Goal: Information Seeking & Learning: Learn about a topic

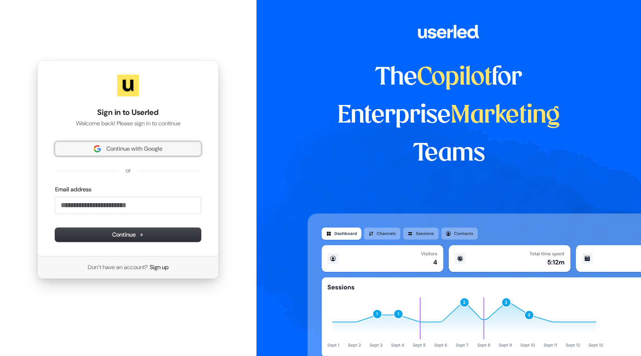
click at [138, 147] on span "Continue with Google" at bounding box center [134, 149] width 56 height 8
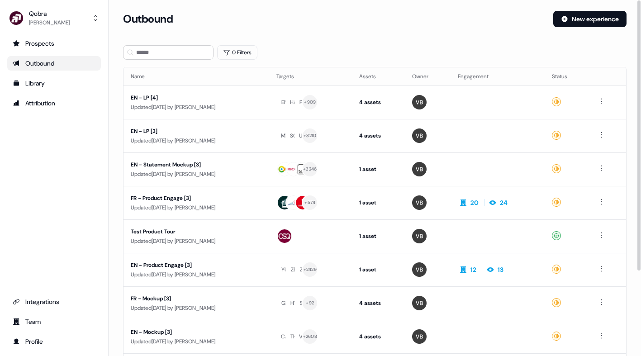
click at [76, 61] on div "Outbound" at bounding box center [54, 63] width 83 height 9
click at [50, 39] on div "Prospects" at bounding box center [54, 43] width 83 height 9
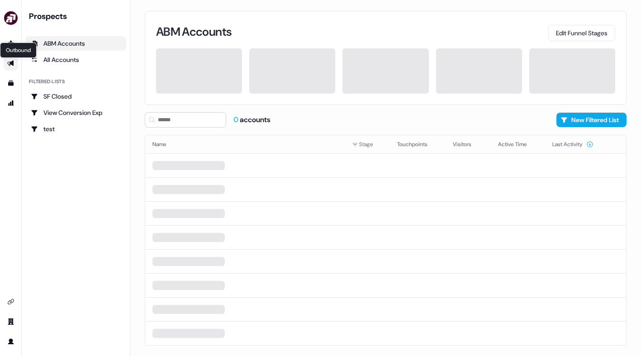
click at [11, 62] on icon "Go to outbound experience" at bounding box center [10, 64] width 6 height 6
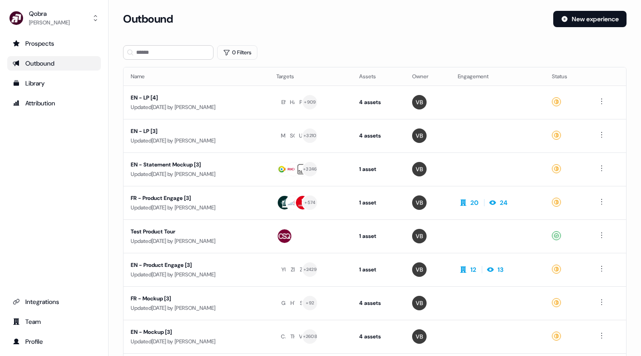
click at [75, 68] on link "Outbound" at bounding box center [54, 63] width 94 height 14
click at [68, 41] on div "Prospects" at bounding box center [54, 43] width 83 height 9
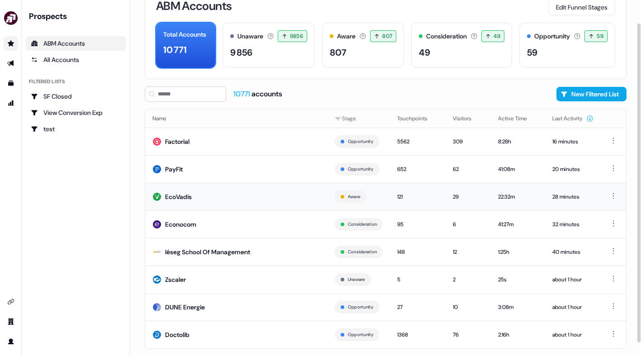
scroll to position [28, 0]
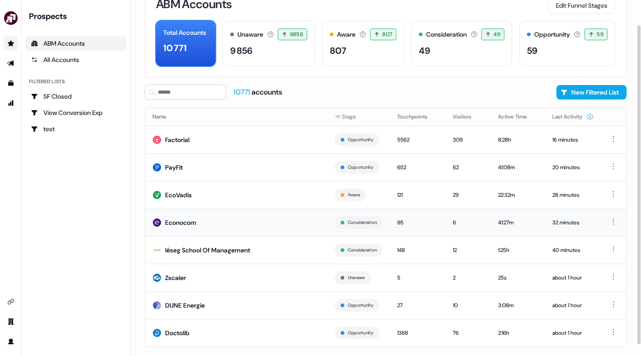
click at [415, 222] on div "95" at bounding box center [417, 222] width 41 height 9
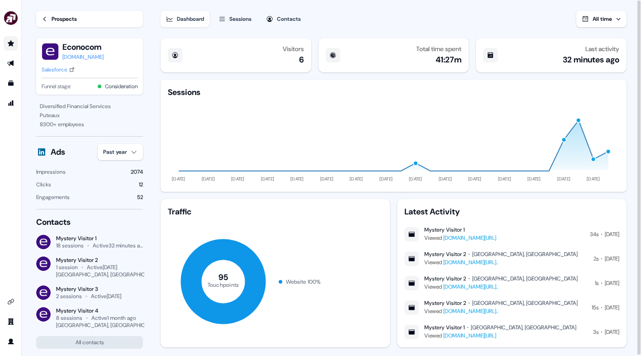
click at [48, 20] on icon at bounding box center [45, 19] width 6 height 6
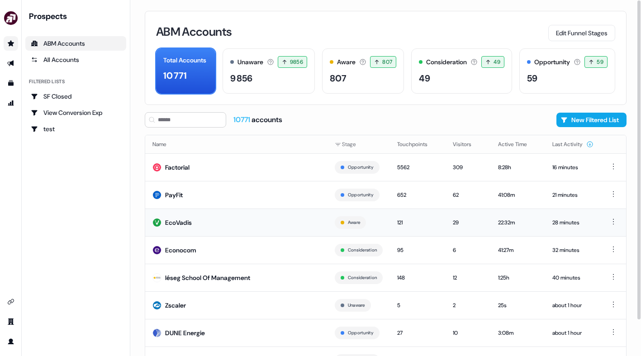
click at [272, 223] on td "EcoVadis" at bounding box center [236, 223] width 182 height 28
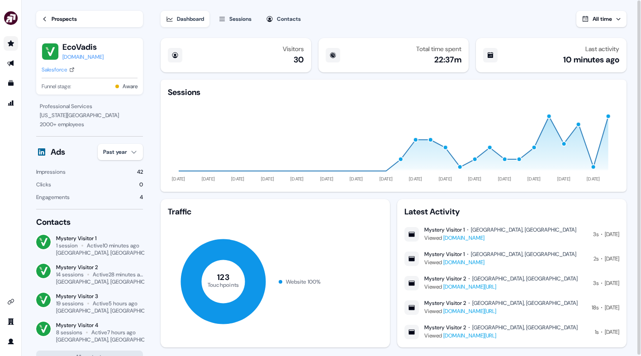
click at [48, 24] on link "Prospects" at bounding box center [89, 19] width 107 height 16
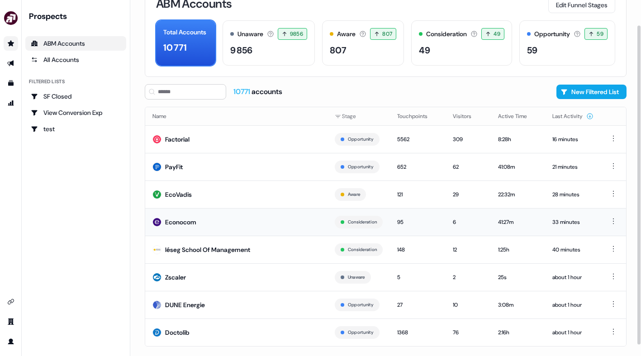
scroll to position [40, 0]
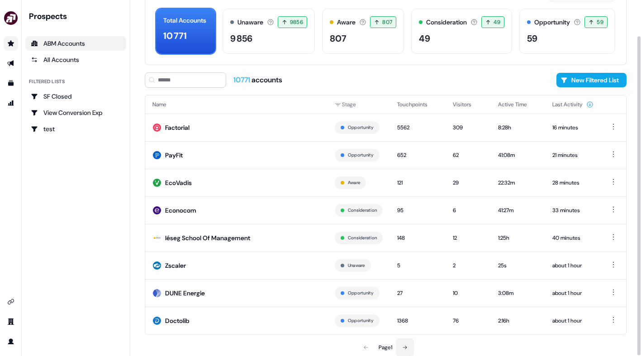
click at [412, 346] on button at bounding box center [405, 348] width 18 height 18
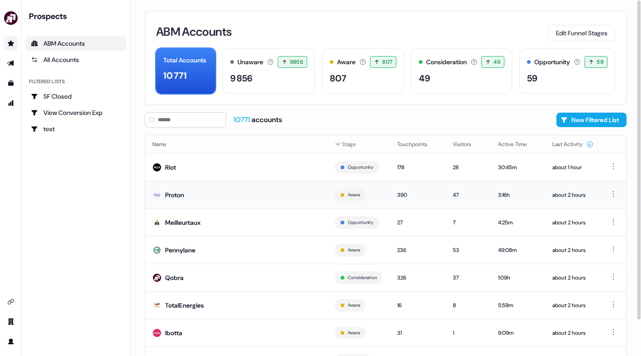
click at [434, 200] on td "390" at bounding box center [418, 195] width 56 height 28
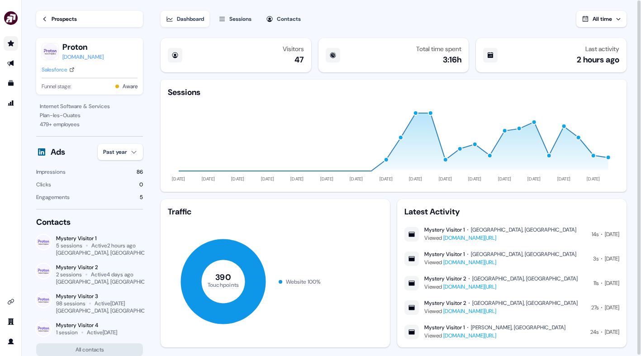
click at [54, 26] on link "Prospects" at bounding box center [89, 19] width 107 height 16
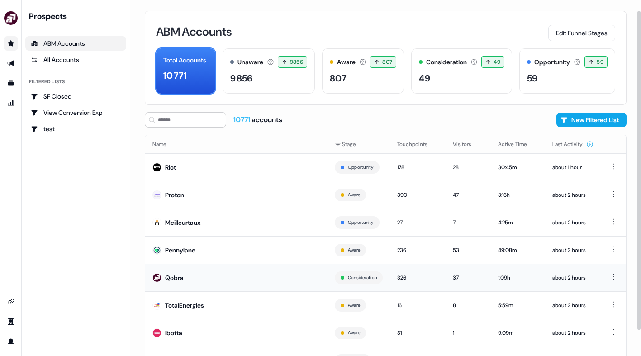
scroll to position [40, 0]
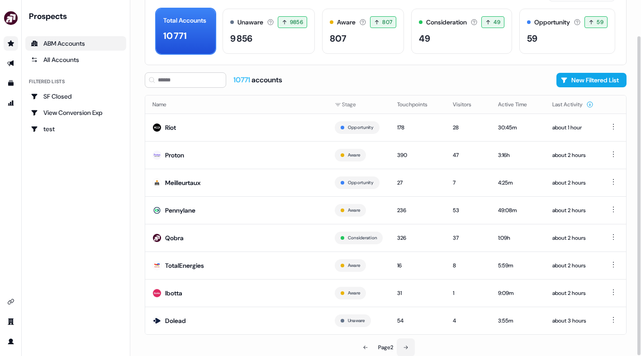
click at [404, 348] on icon at bounding box center [405, 347] width 5 height 5
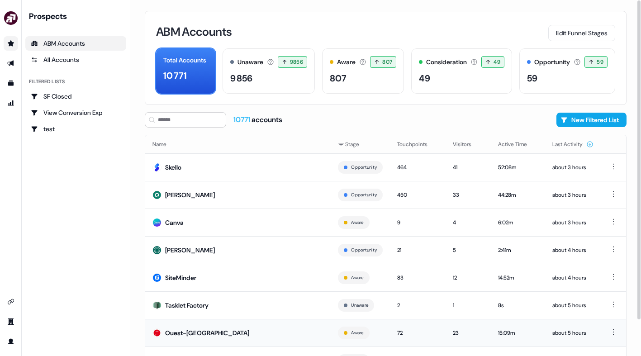
scroll to position [40, 0]
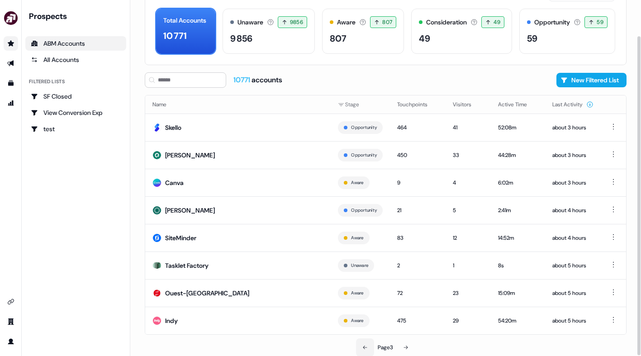
click at [365, 348] on icon at bounding box center [365, 347] width 5 height 5
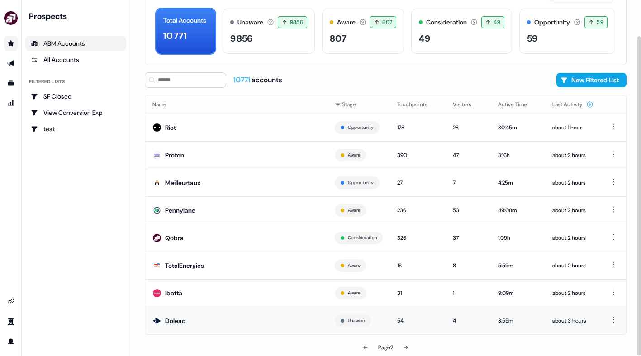
click at [287, 319] on td "Dolead" at bounding box center [236, 321] width 182 height 28
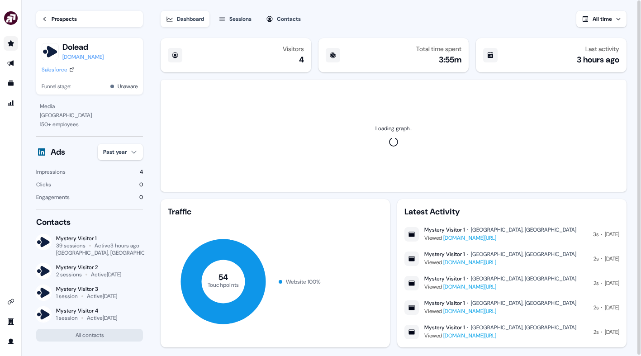
scroll to position [16, 0]
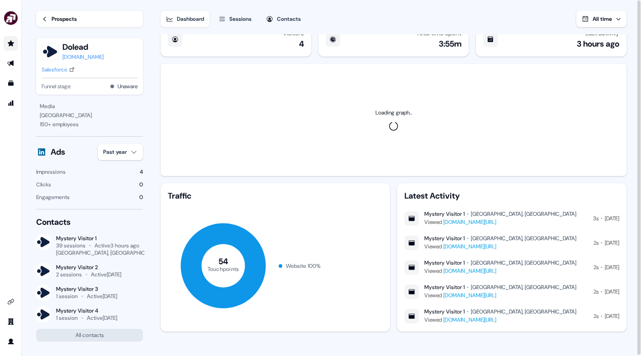
click at [44, 21] on icon at bounding box center [45, 19] width 6 height 6
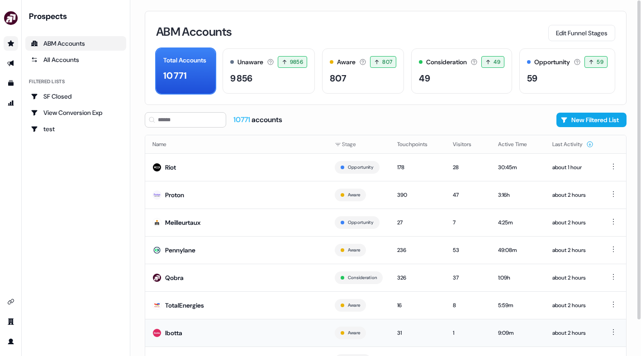
scroll to position [40, 0]
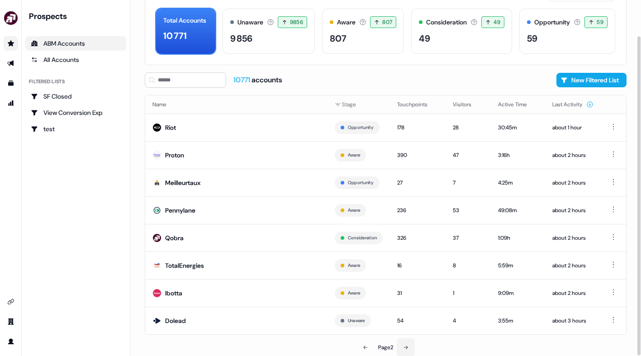
click at [408, 346] on icon at bounding box center [405, 347] width 5 height 5
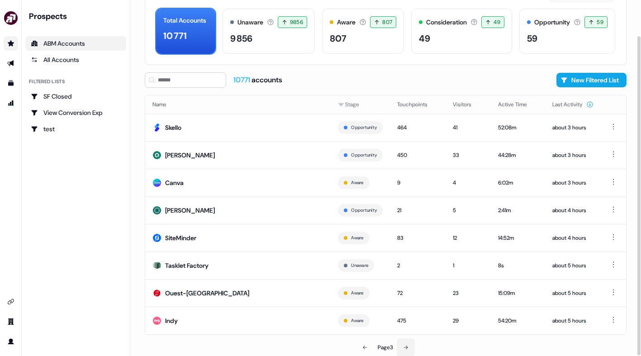
click at [405, 346] on icon at bounding box center [405, 347] width 5 height 5
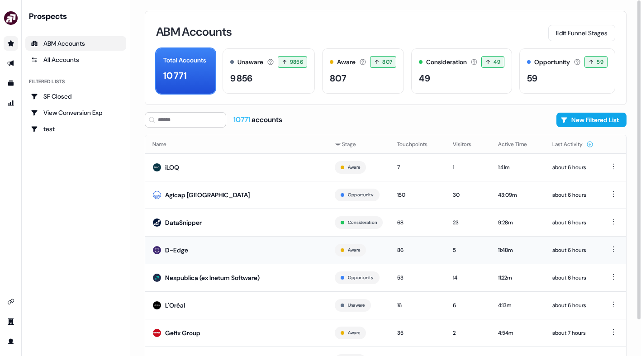
click at [258, 245] on td "D-Edge" at bounding box center [236, 250] width 182 height 28
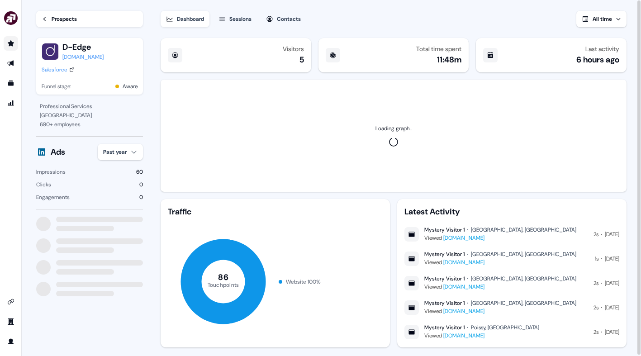
click at [43, 23] on link "Prospects" at bounding box center [89, 19] width 107 height 16
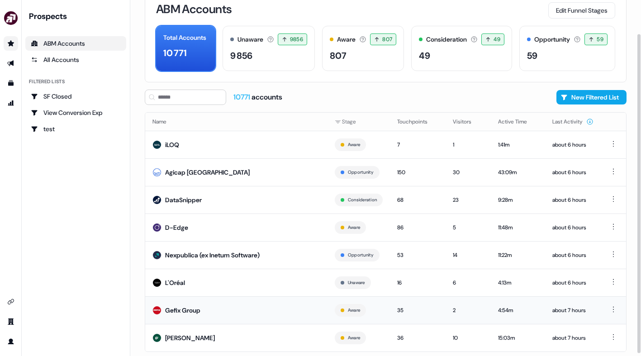
scroll to position [40, 0]
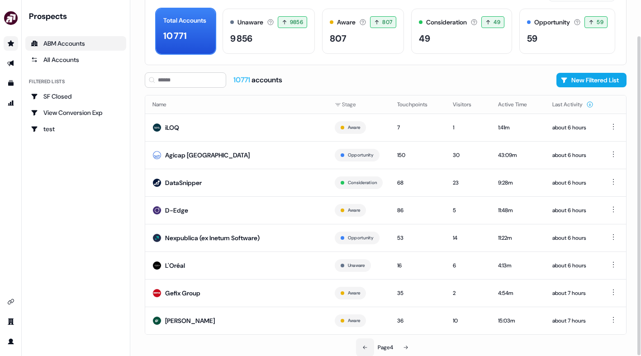
click at [366, 348] on icon at bounding box center [365, 347] width 5 height 5
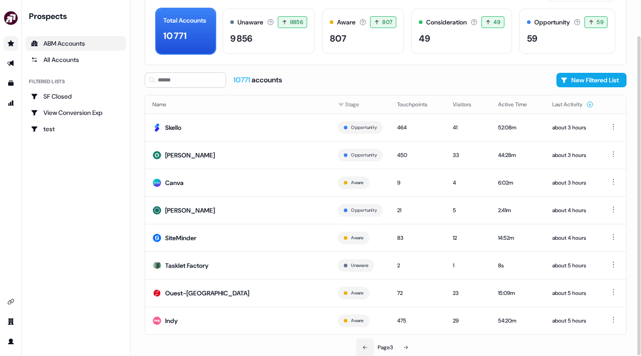
click at [366, 348] on icon at bounding box center [365, 347] width 5 height 5
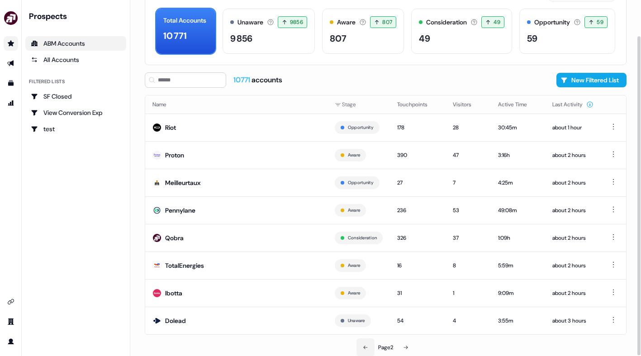
click at [366, 348] on icon at bounding box center [365, 347] width 5 height 5
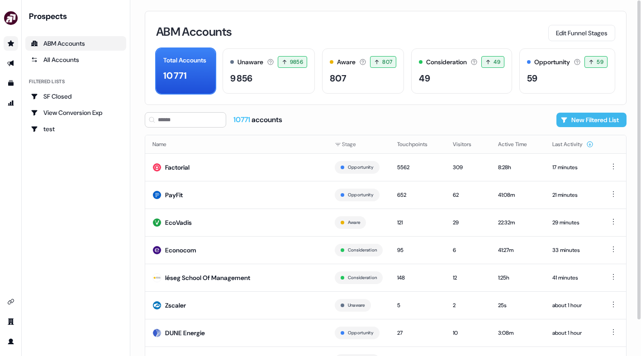
click at [574, 115] on button "New Filtered List" at bounding box center [592, 120] width 70 height 14
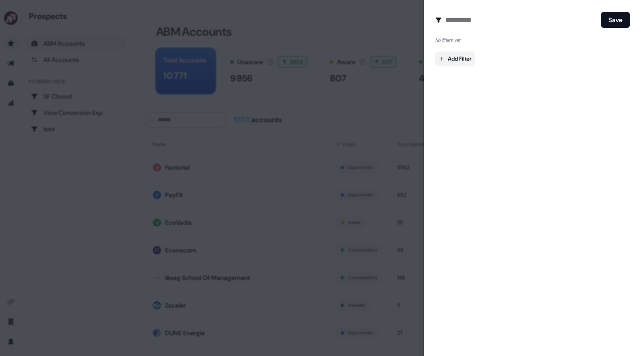
click at [458, 66] on body "For the best experience switch devices to a bigger screen. Go to Userled.io Pro…" at bounding box center [320, 178] width 641 height 356
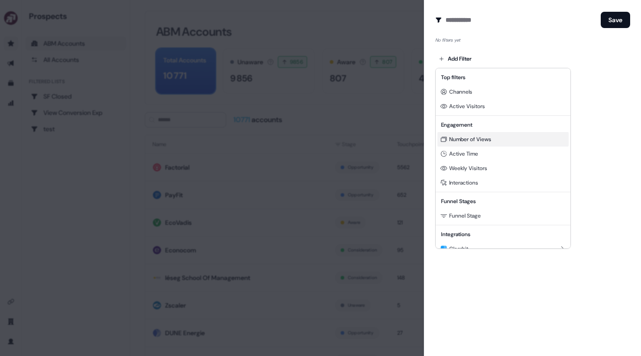
scroll to position [14, 0]
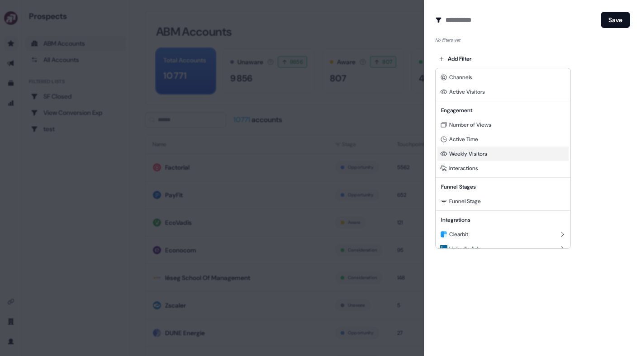
click at [508, 154] on div "Weekly Visitors" at bounding box center [503, 154] width 131 height 14
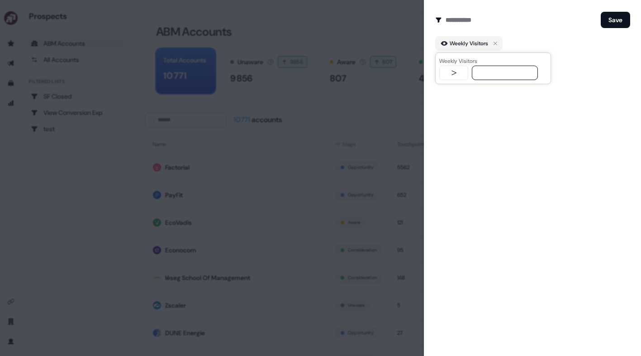
click at [397, 68] on div at bounding box center [320, 178] width 641 height 356
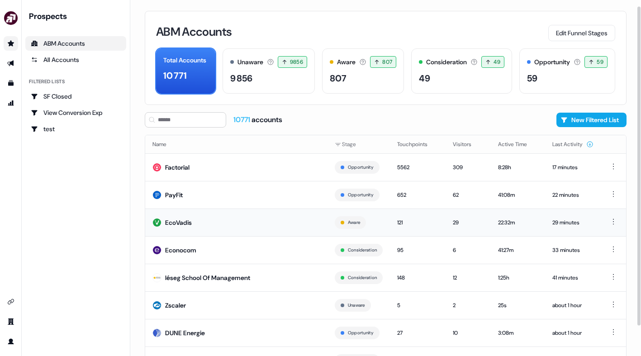
scroll to position [40, 0]
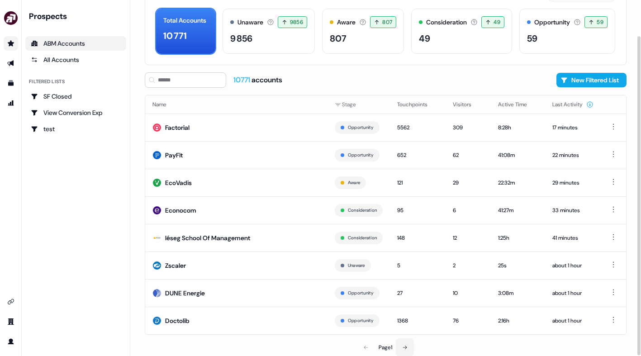
click at [406, 347] on icon at bounding box center [405, 348] width 4 height 4
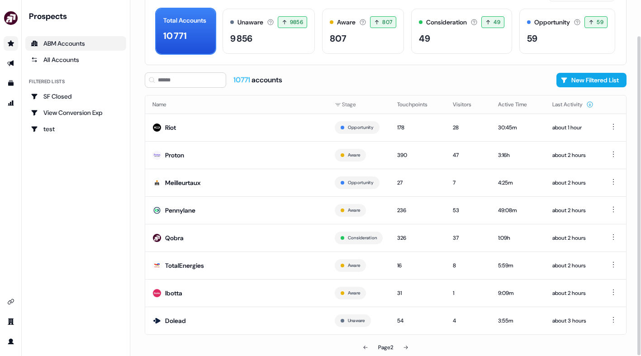
click at [378, 346] on div "Page 2" at bounding box center [385, 347] width 15 height 9
click at [368, 346] on button at bounding box center [366, 348] width 18 height 18
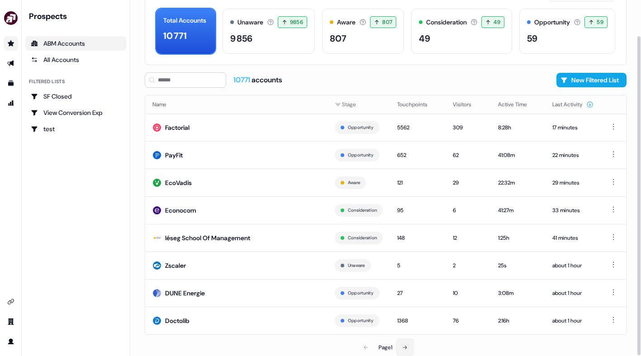
click at [412, 345] on button at bounding box center [405, 348] width 18 height 18
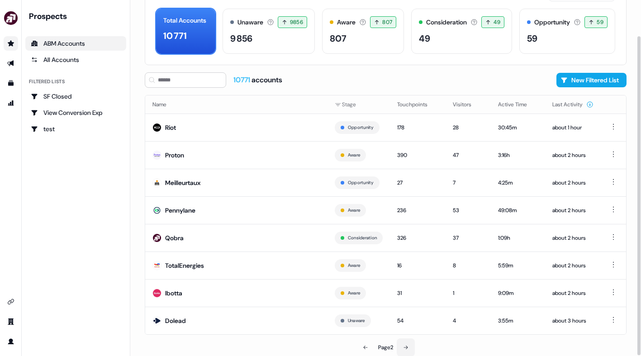
click at [406, 347] on icon at bounding box center [405, 347] width 5 height 5
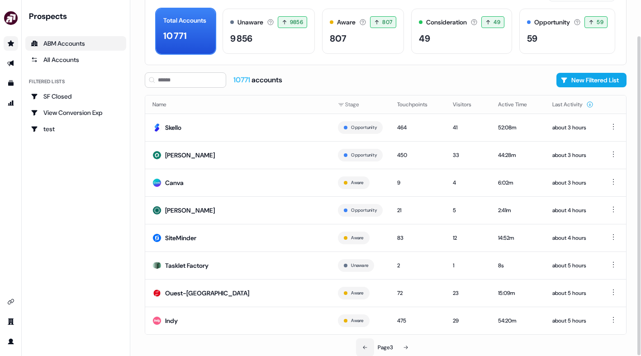
click at [365, 347] on icon at bounding box center [365, 348] width 4 height 4
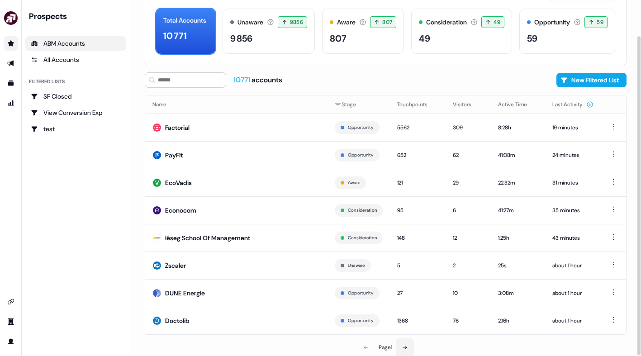
click at [400, 347] on button at bounding box center [405, 348] width 18 height 18
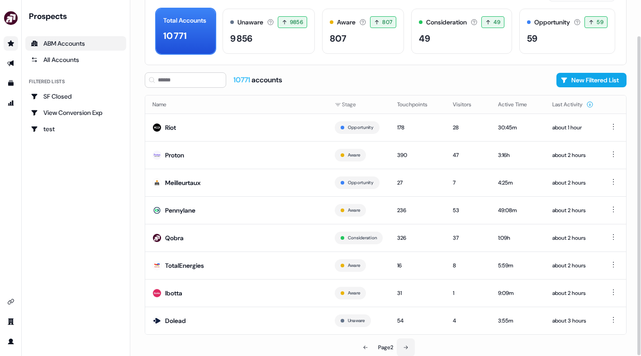
click at [401, 347] on button at bounding box center [406, 348] width 18 height 18
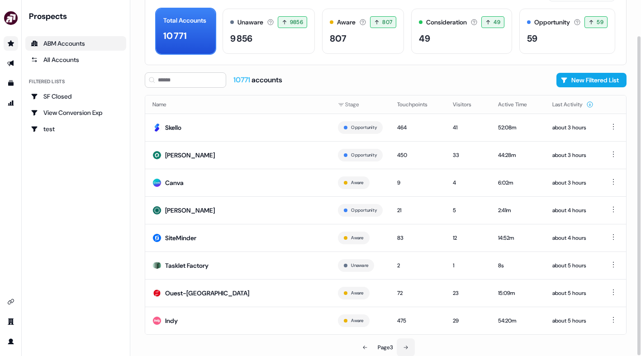
click at [401, 347] on button at bounding box center [406, 348] width 18 height 18
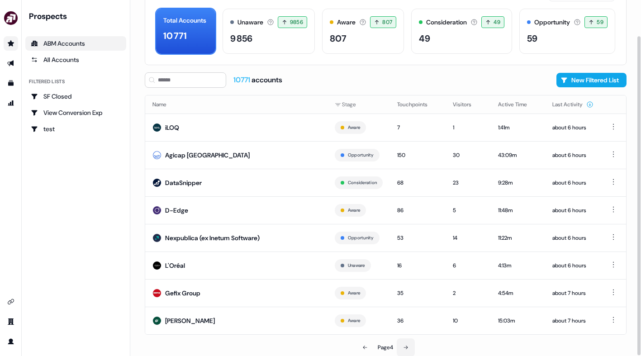
click at [401, 347] on button at bounding box center [406, 348] width 18 height 18
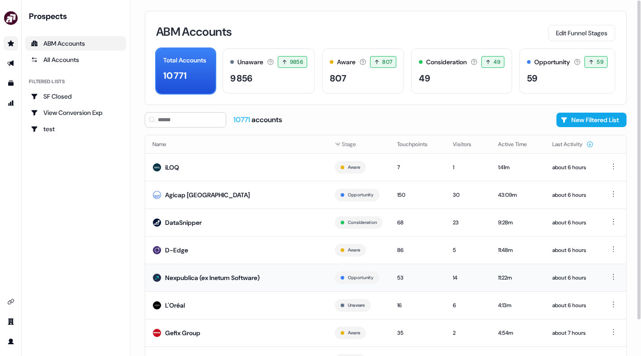
scroll to position [40, 0]
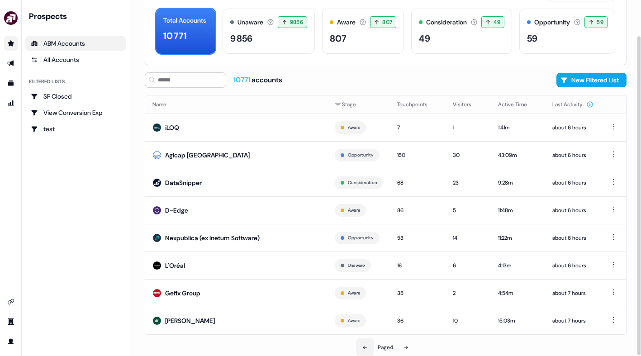
click at [368, 348] on button at bounding box center [365, 348] width 18 height 18
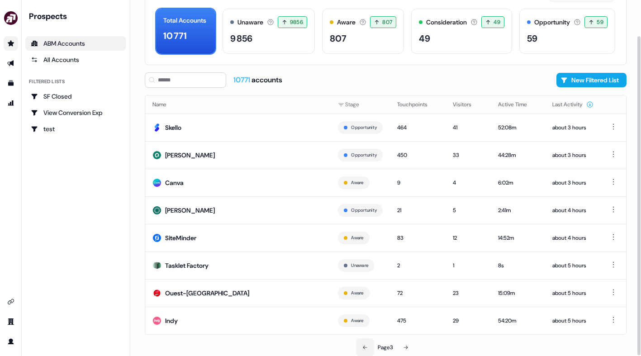
click at [368, 348] on button at bounding box center [365, 348] width 18 height 18
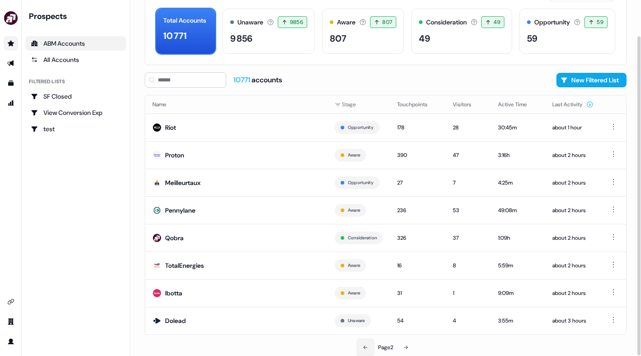
click at [368, 348] on button at bounding box center [366, 348] width 18 height 18
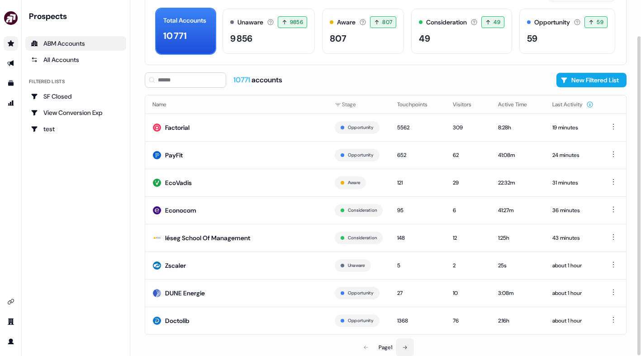
click at [405, 346] on icon at bounding box center [404, 347] width 5 height 5
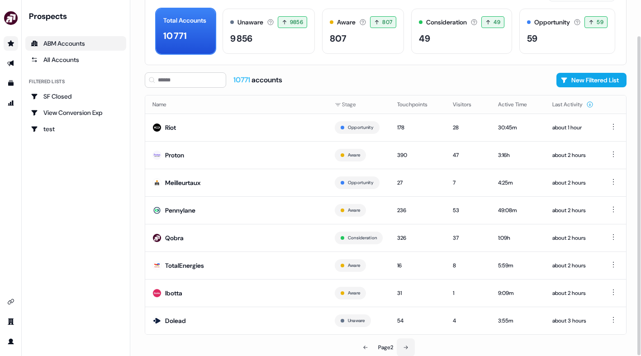
click at [405, 346] on icon at bounding box center [405, 347] width 5 height 5
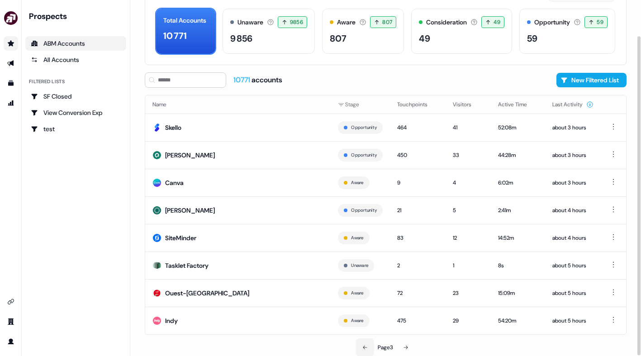
click at [367, 347] on icon at bounding box center [365, 347] width 5 height 5
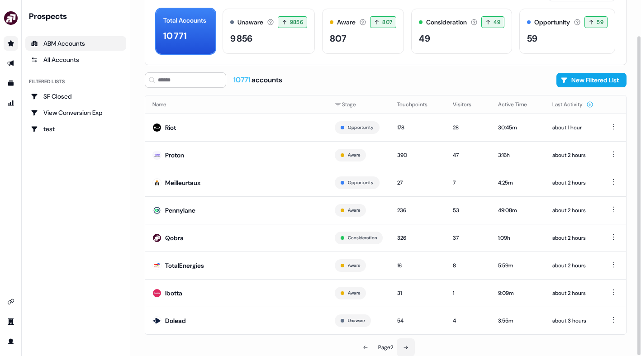
click at [407, 348] on icon at bounding box center [405, 347] width 5 height 5
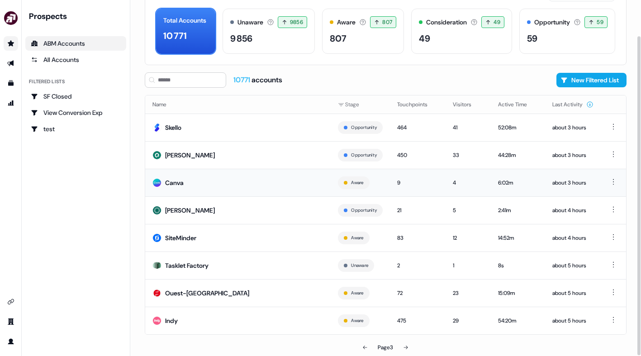
drag, startPoint x: 283, startPoint y: 230, endPoint x: 286, endPoint y: 189, distance: 40.8
click at [286, 189] on tbody "Skello Opportunity 464 41 52:08m about 3 hours Pretto Opportunity 450 33 44:28m…" at bounding box center [385, 224] width 481 height 221
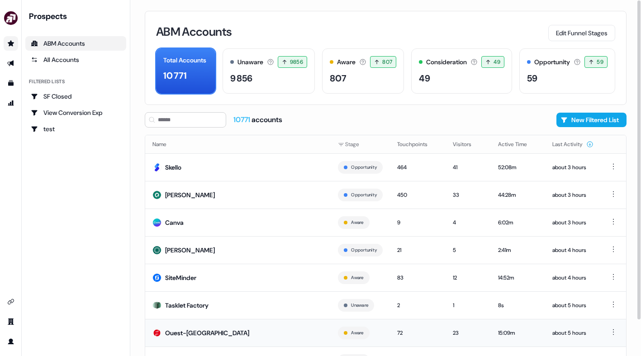
scroll to position [40, 0]
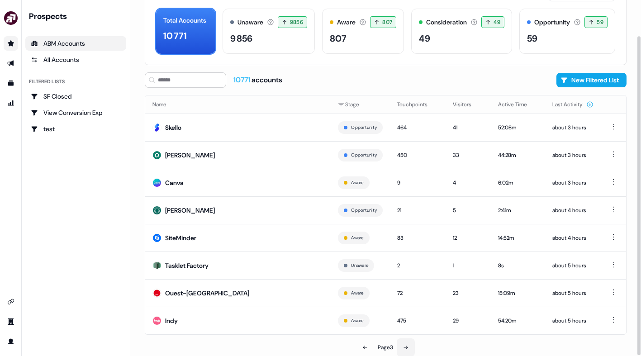
click at [407, 344] on button at bounding box center [406, 348] width 18 height 18
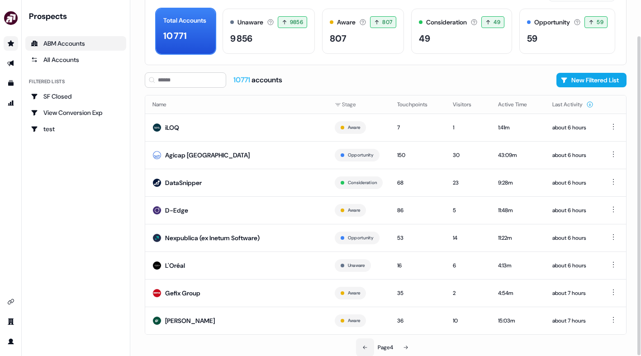
click at [369, 348] on button at bounding box center [365, 348] width 18 height 18
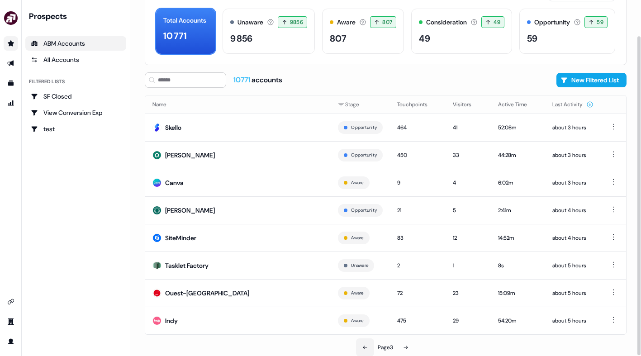
click at [367, 348] on icon at bounding box center [365, 347] width 5 height 5
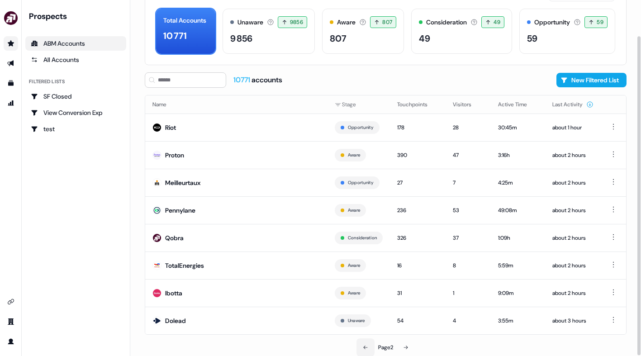
click at [367, 348] on icon at bounding box center [365, 347] width 5 height 5
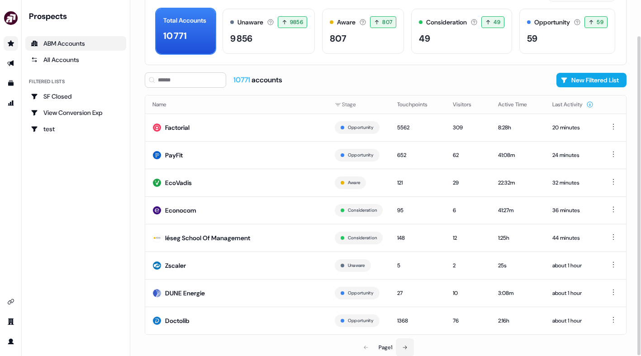
click at [407, 348] on icon at bounding box center [404, 347] width 5 height 5
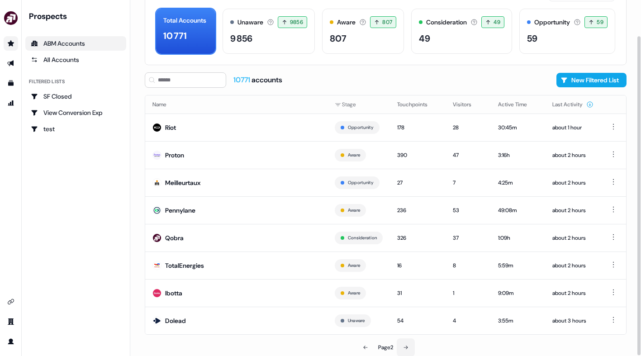
click at [407, 348] on icon at bounding box center [405, 347] width 5 height 5
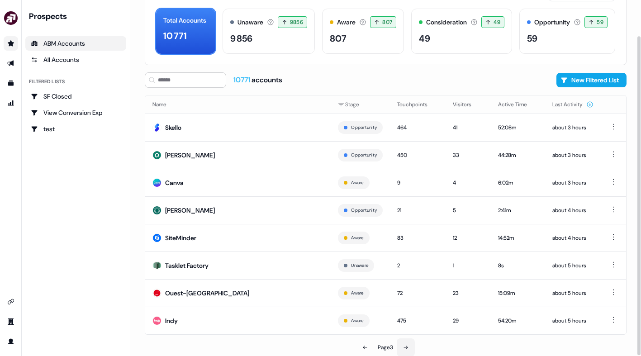
click at [407, 348] on icon at bounding box center [405, 347] width 5 height 5
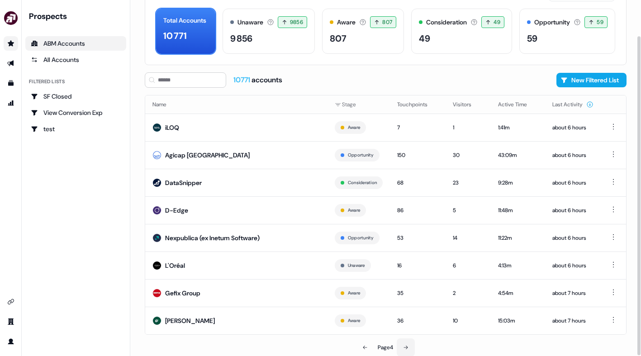
click at [407, 348] on icon at bounding box center [406, 348] width 4 height 4
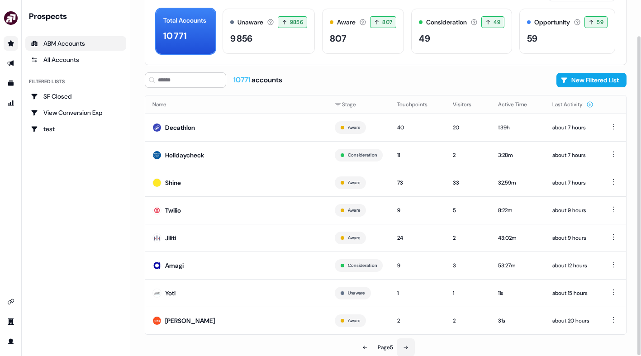
click at [405, 350] on button at bounding box center [406, 348] width 18 height 18
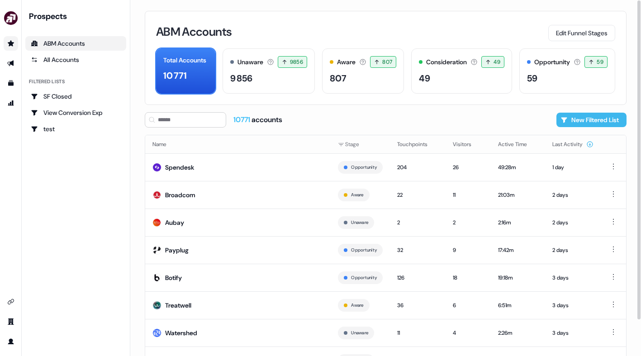
click at [586, 116] on button "New Filtered List" at bounding box center [592, 120] width 70 height 14
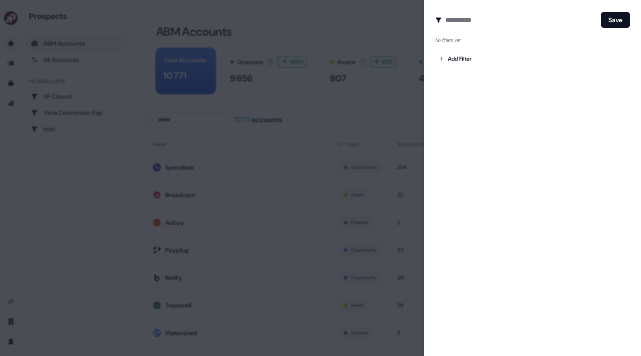
click at [360, 79] on div at bounding box center [320, 178] width 641 height 356
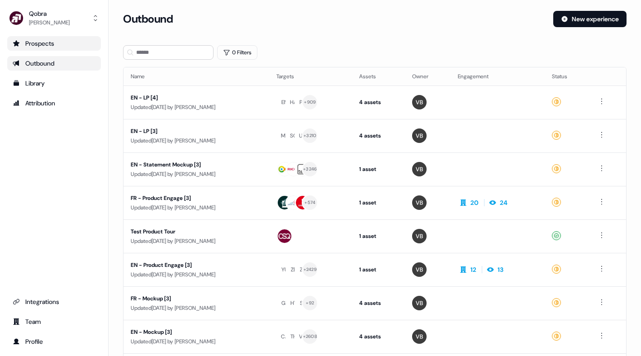
click at [46, 43] on div "Prospects" at bounding box center [54, 43] width 83 height 9
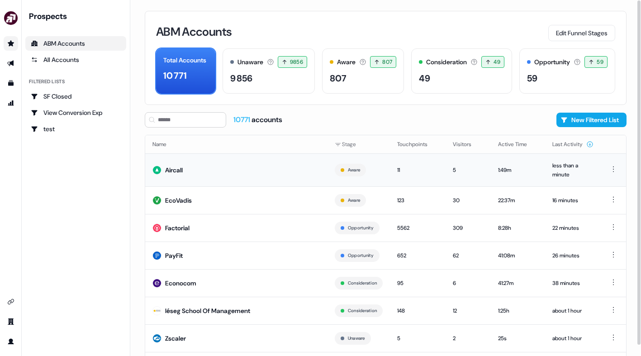
click at [317, 177] on td "Aircall" at bounding box center [236, 169] width 182 height 33
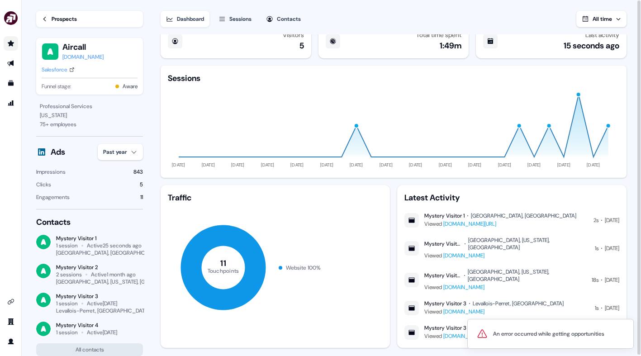
scroll to position [16, 0]
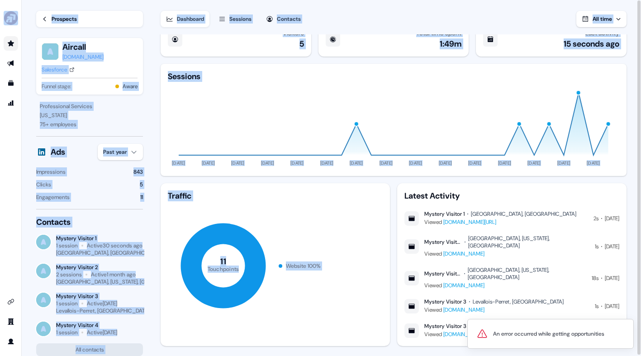
drag, startPoint x: 404, startPoint y: 198, endPoint x: 614, endPoint y: 318, distance: 241.8
click at [614, 318] on body "An error occurred while getting opportunities For the best experience switch de…" at bounding box center [320, 178] width 641 height 356
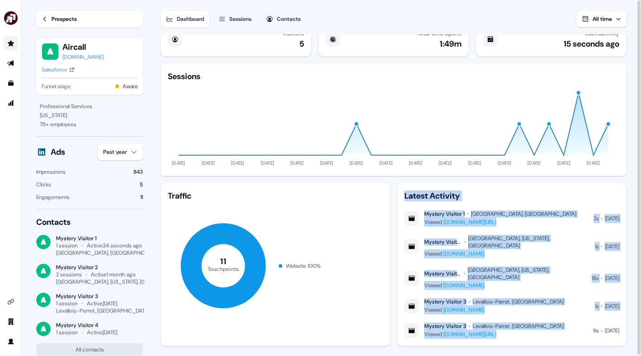
drag, startPoint x: 401, startPoint y: 196, endPoint x: 573, endPoint y: 318, distance: 211.6
click at [573, 318] on div "Latest Activity Mystery Visitor 1 Noisy-[GEOGRAPHIC_DATA], [GEOGRAPHIC_DATA] Vi…" at bounding box center [511, 264] width 229 height 163
click at [540, 327] on div "Latest Activity Mystery Visitor 1 Noisy-[GEOGRAPHIC_DATA], [GEOGRAPHIC_DATA] Vi…" at bounding box center [511, 264] width 229 height 163
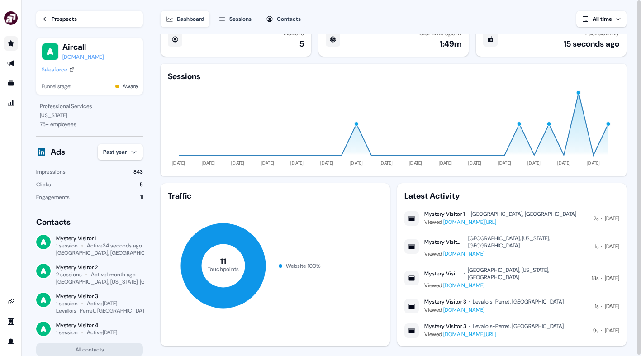
drag, startPoint x: 533, startPoint y: 225, endPoint x: 425, endPoint y: 215, distance: 108.6
click at [425, 215] on div "Mystery Visitor 1 Noisy-[GEOGRAPHIC_DATA], [GEOGRAPHIC_DATA] Viewed [DOMAIN_NAM…" at bounding box center [512, 218] width 215 height 16
click at [427, 211] on div "Mystery Visitor 1" at bounding box center [445, 213] width 40 height 7
drag, startPoint x: 425, startPoint y: 213, endPoint x: 542, endPoint y: 229, distance: 118.7
click at [542, 229] on div "Mystery Visitor 1 Noisy-[GEOGRAPHIC_DATA], [GEOGRAPHIC_DATA] Viewed [DOMAIN_NAM…" at bounding box center [512, 274] width 215 height 129
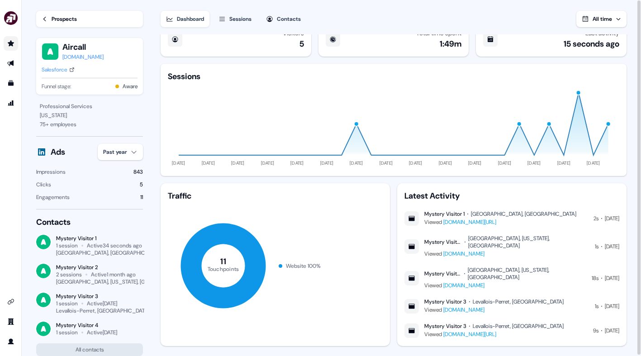
click at [542, 229] on div "Mystery Visitor 1 Noisy-[GEOGRAPHIC_DATA], [GEOGRAPHIC_DATA] Viewed [DOMAIN_NAM…" at bounding box center [512, 274] width 215 height 129
drag, startPoint x: 538, startPoint y: 225, endPoint x: 424, endPoint y: 215, distance: 114.0
click at [424, 215] on div "Mystery Visitor 1 Noisy-[GEOGRAPHIC_DATA], [GEOGRAPHIC_DATA] Viewed [DOMAIN_NAM…" at bounding box center [512, 218] width 215 height 16
click at [425, 215] on div "Mystery Visitor 1" at bounding box center [445, 213] width 40 height 7
drag, startPoint x: 425, startPoint y: 214, endPoint x: 534, endPoint y: 226, distance: 108.9
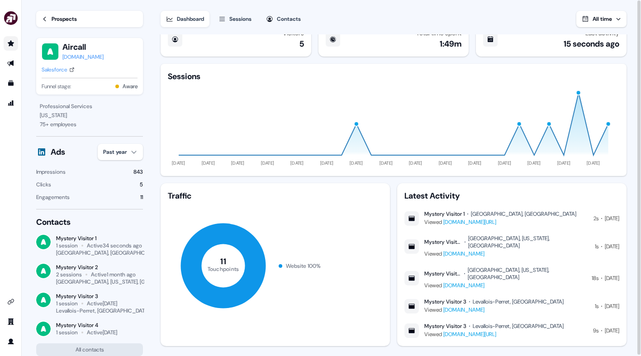
click at [534, 226] on div "Mystery Visitor 1 Noisy-[GEOGRAPHIC_DATA], [GEOGRAPHIC_DATA] Viewed [DOMAIN_NAM…" at bounding box center [512, 218] width 215 height 16
drag, startPoint x: 539, startPoint y: 226, endPoint x: 423, endPoint y: 215, distance: 116.8
click at [423, 215] on div "Mystery Visitor 1 Noisy-[GEOGRAPHIC_DATA], [GEOGRAPHIC_DATA] Viewed [DOMAIN_NAM…" at bounding box center [512, 218] width 215 height 16
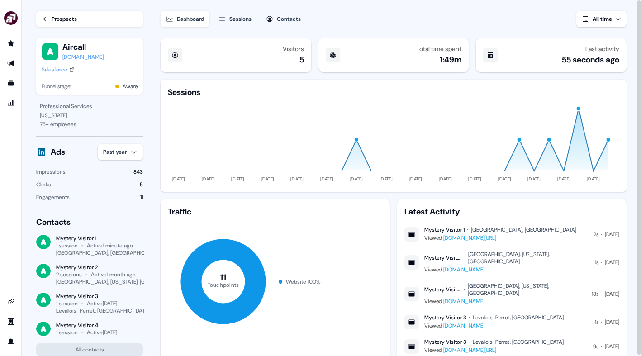
click at [67, 22] on div "Prospects" at bounding box center [64, 18] width 25 height 9
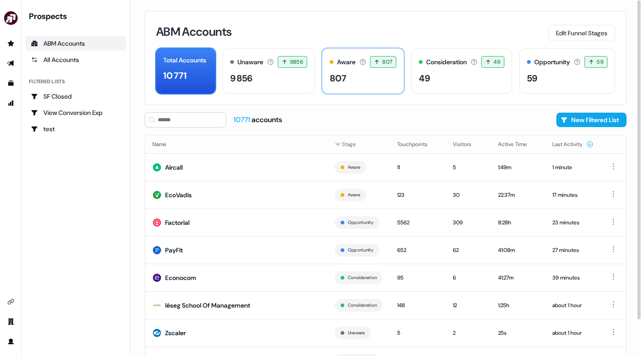
click at [357, 74] on div "807" at bounding box center [363, 79] width 67 height 14
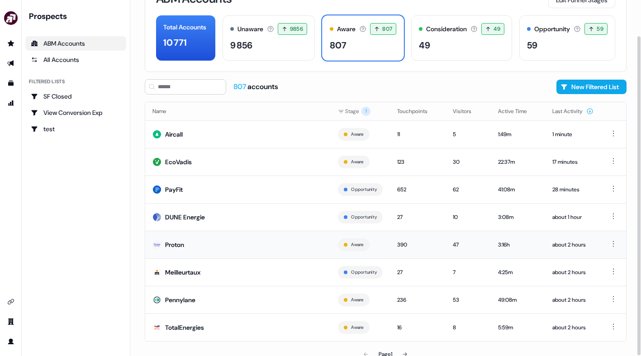
scroll to position [40, 0]
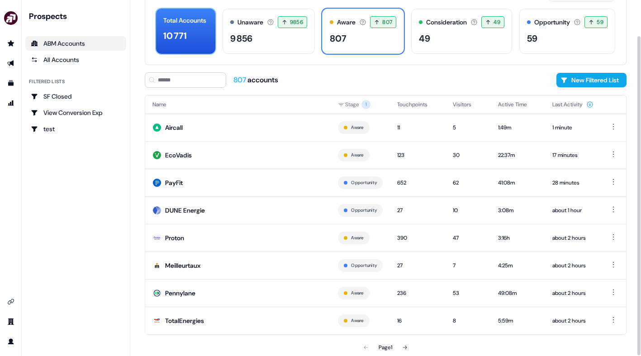
click at [183, 37] on div "10 771" at bounding box center [175, 36] width 24 height 14
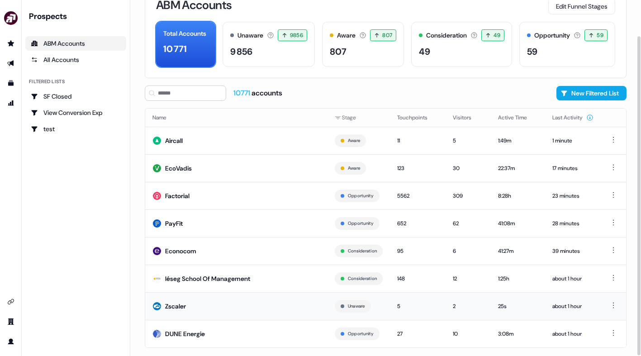
scroll to position [40, 0]
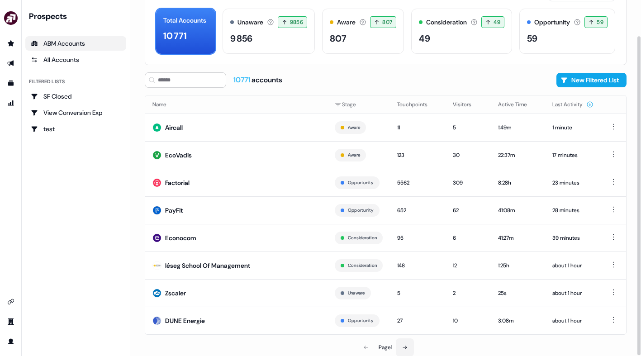
click at [405, 348] on icon at bounding box center [404, 347] width 5 height 5
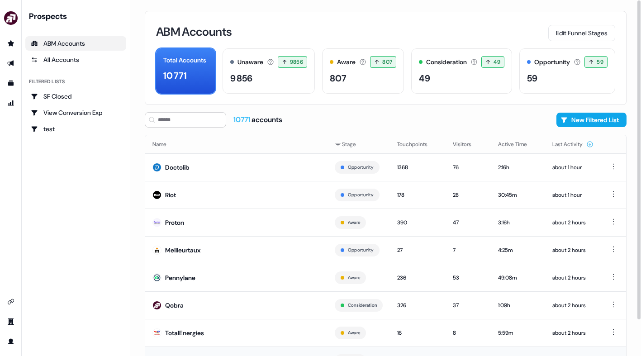
scroll to position [40, 0]
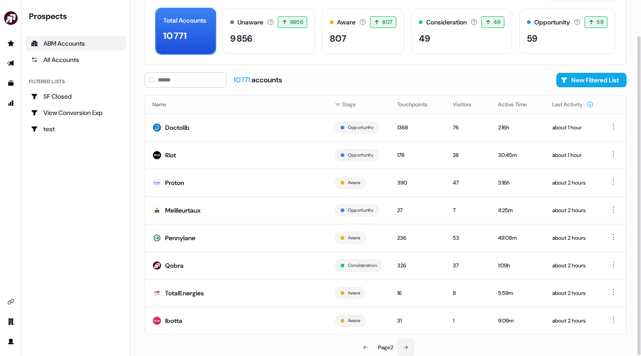
click at [406, 350] on button at bounding box center [406, 348] width 18 height 18
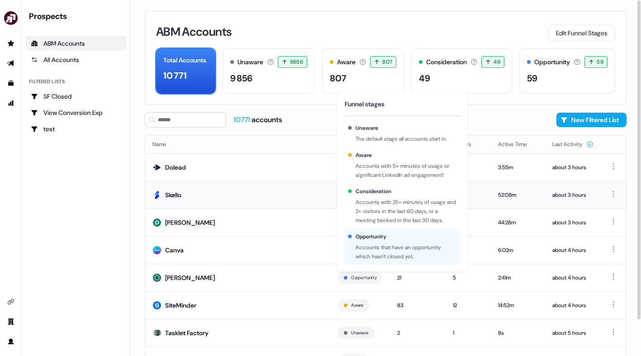
scroll to position [40, 0]
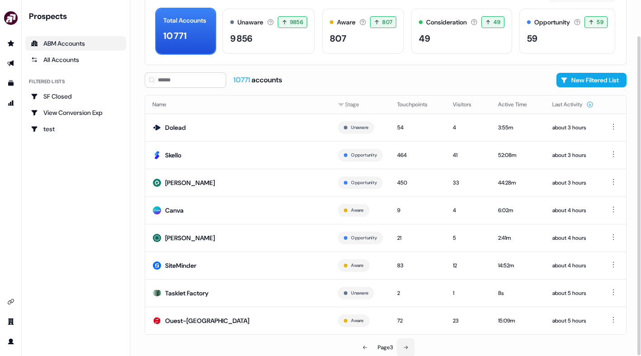
click at [406, 349] on icon at bounding box center [405, 347] width 5 height 5
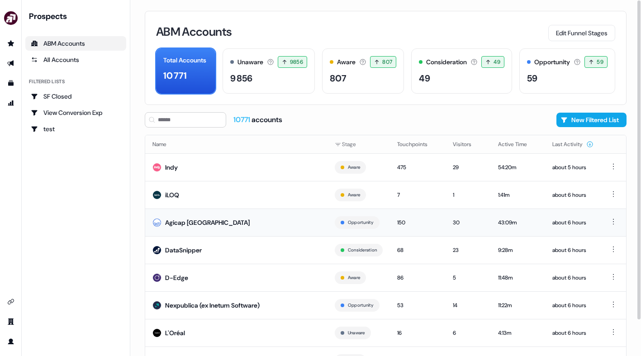
scroll to position [40, 0]
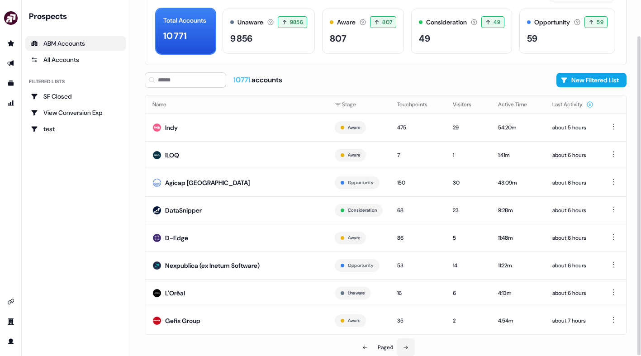
click at [407, 349] on icon at bounding box center [405, 347] width 5 height 5
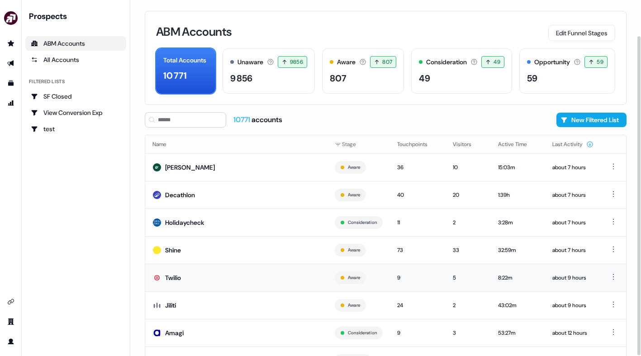
scroll to position [40, 0]
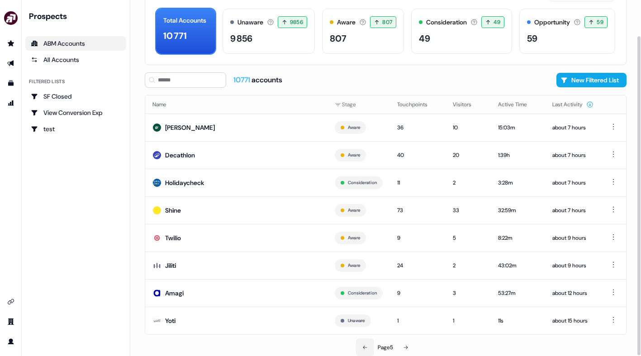
click at [363, 348] on icon at bounding box center [365, 347] width 5 height 5
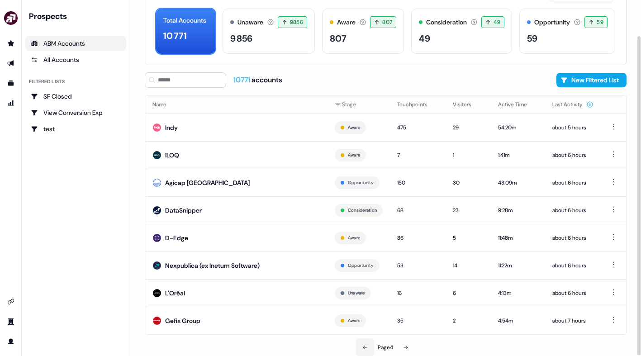
click at [363, 348] on icon at bounding box center [365, 347] width 5 height 5
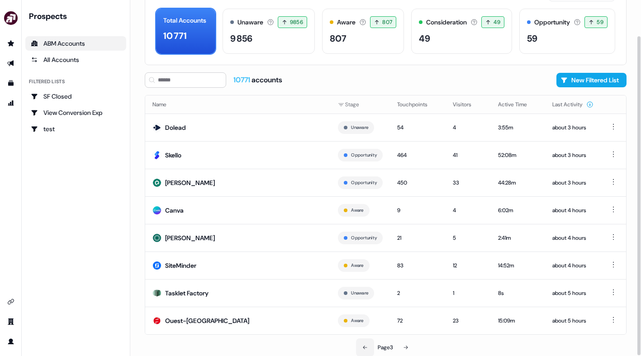
click at [370, 348] on button at bounding box center [365, 348] width 18 height 18
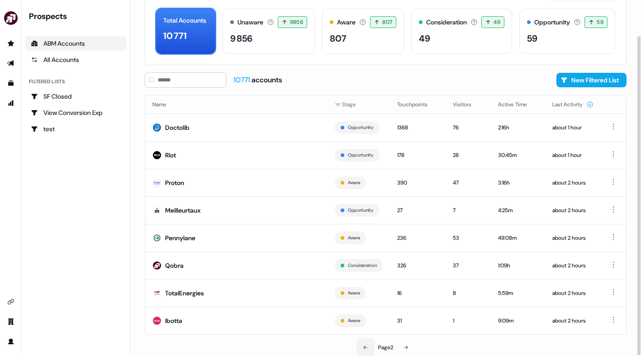
click at [370, 348] on button at bounding box center [366, 348] width 18 height 18
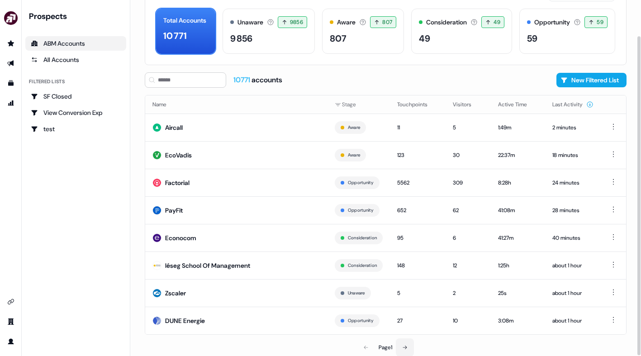
click at [404, 348] on icon at bounding box center [404, 347] width 5 height 5
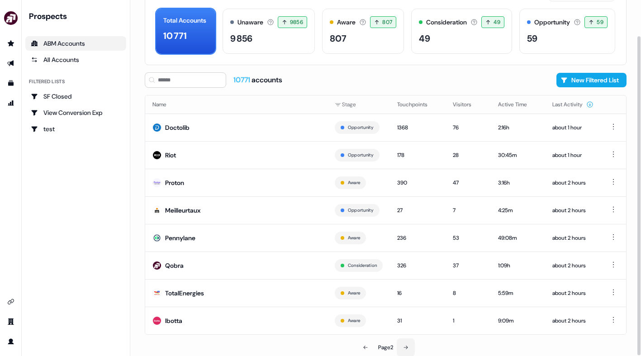
click at [404, 348] on icon at bounding box center [405, 347] width 5 height 5
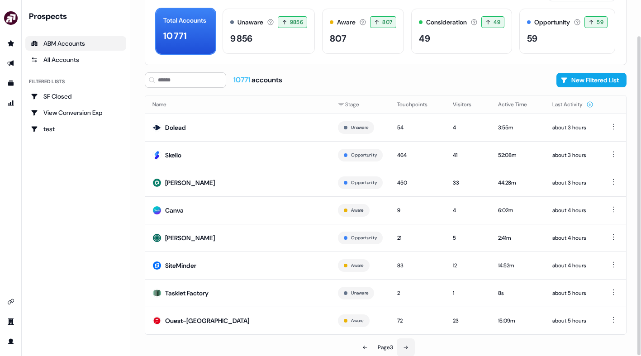
click at [404, 348] on icon at bounding box center [405, 347] width 5 height 5
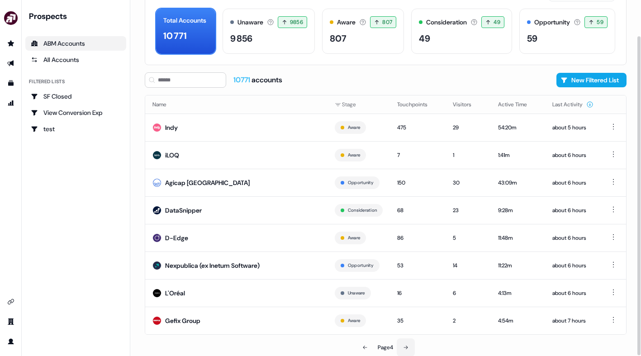
click at [404, 348] on icon at bounding box center [405, 347] width 5 height 5
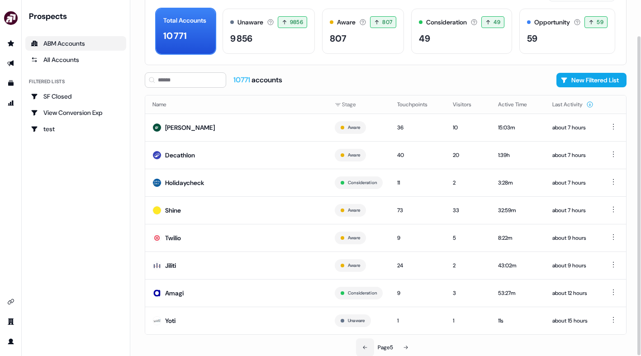
click at [363, 349] on icon at bounding box center [365, 347] width 5 height 5
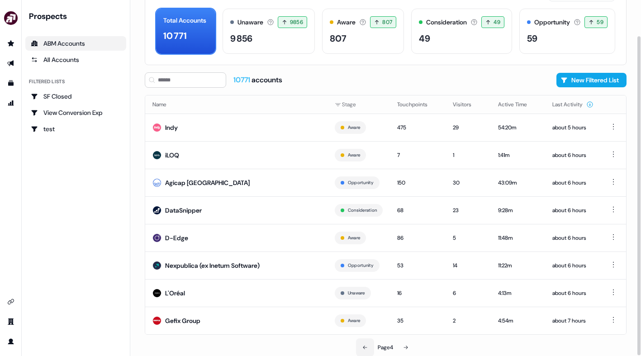
click at [363, 349] on icon at bounding box center [365, 347] width 5 height 5
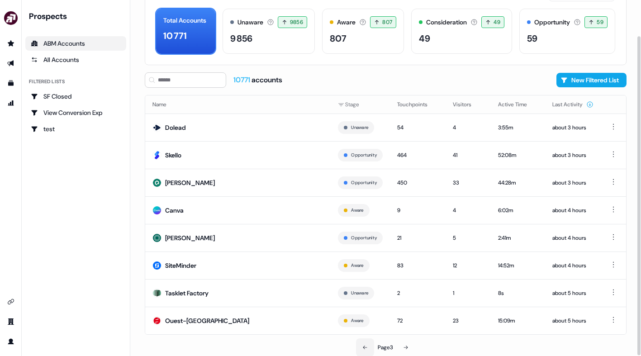
click at [362, 349] on button at bounding box center [365, 348] width 18 height 18
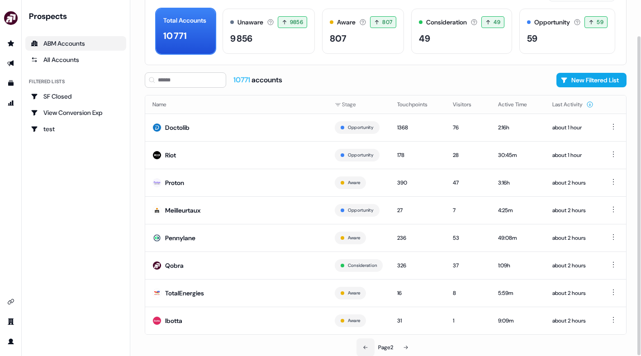
click at [362, 343] on button at bounding box center [366, 348] width 18 height 18
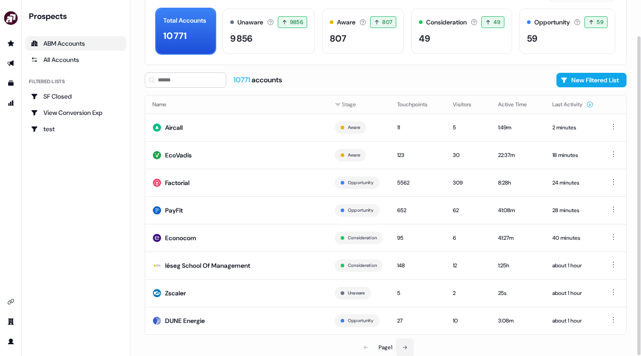
click at [411, 343] on button at bounding box center [405, 348] width 18 height 18
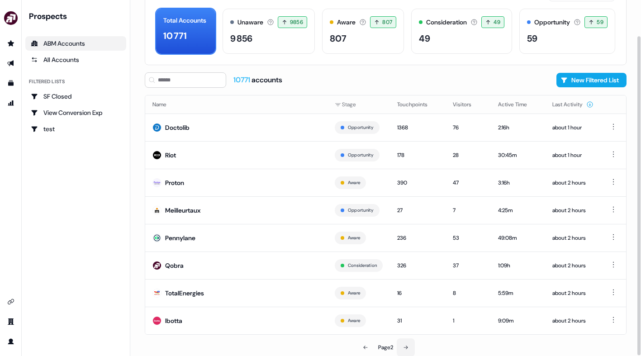
click at [411, 343] on button at bounding box center [406, 348] width 18 height 18
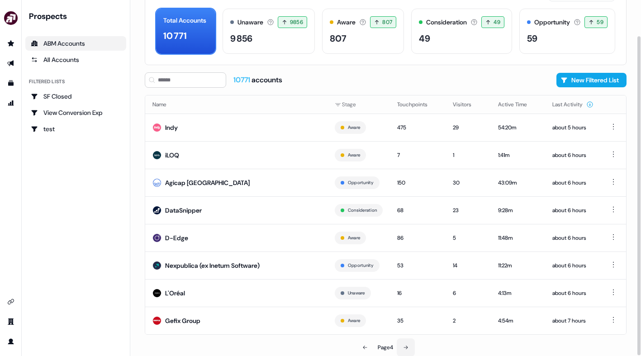
click at [411, 343] on button at bounding box center [406, 348] width 18 height 18
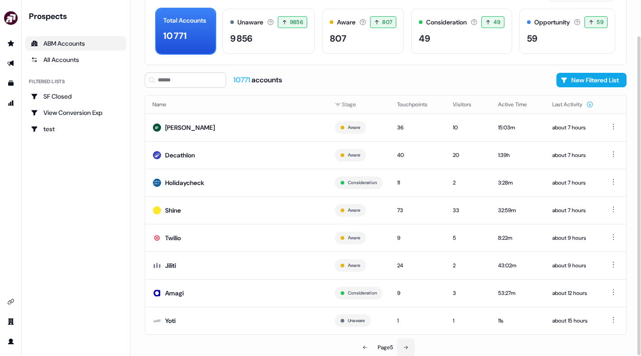
click at [411, 343] on button at bounding box center [406, 348] width 18 height 18
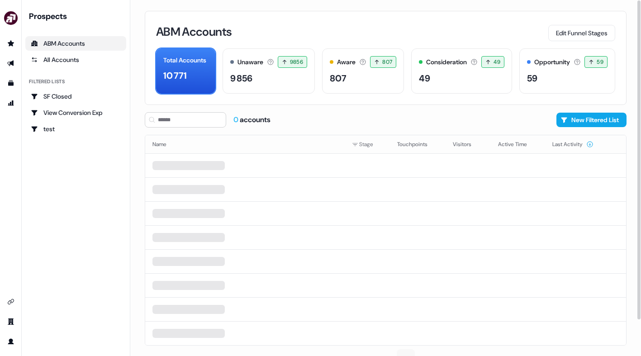
click at [411, 343] on td at bounding box center [418, 333] width 56 height 24
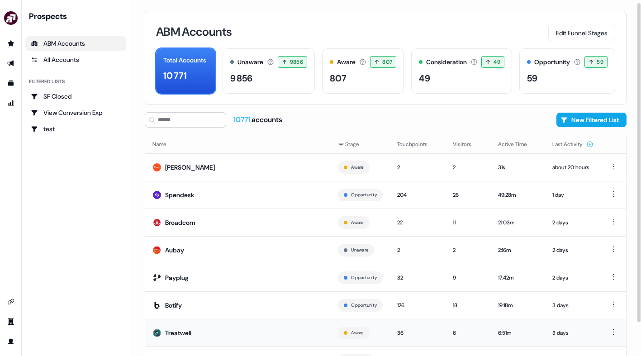
scroll to position [40, 0]
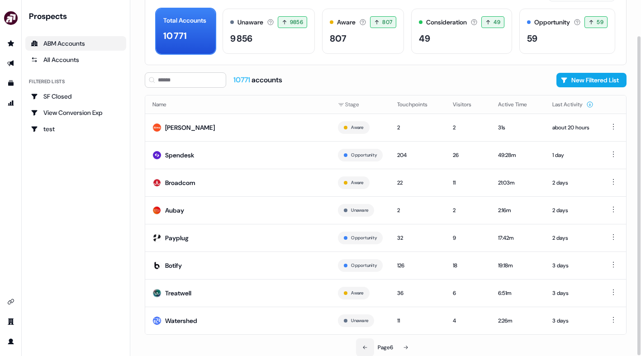
click at [358, 347] on button at bounding box center [365, 348] width 18 height 18
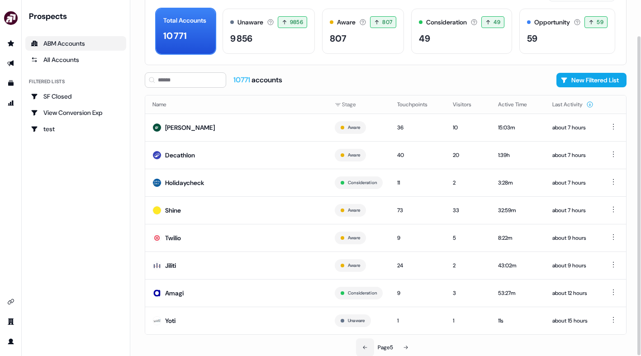
click at [366, 347] on icon at bounding box center [365, 347] width 5 height 5
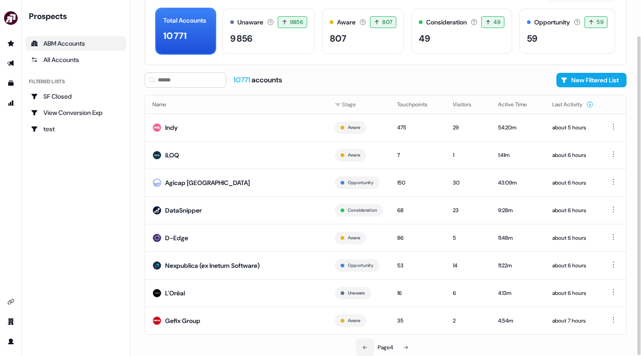
click at [366, 347] on icon at bounding box center [365, 347] width 5 height 5
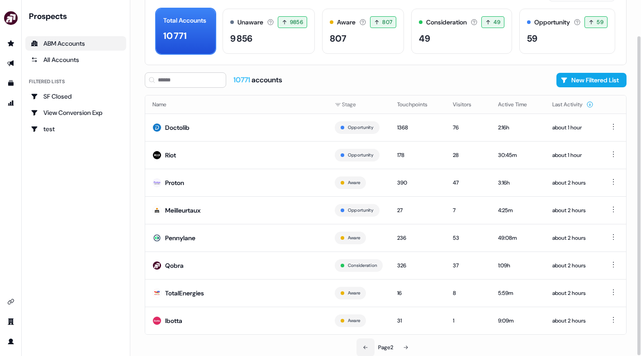
click at [366, 347] on icon at bounding box center [365, 347] width 5 height 5
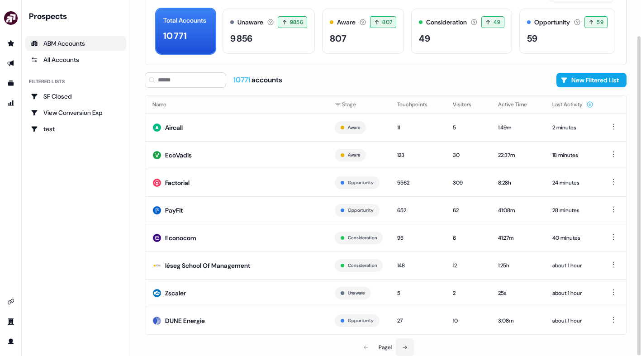
click at [409, 350] on button at bounding box center [405, 348] width 18 height 18
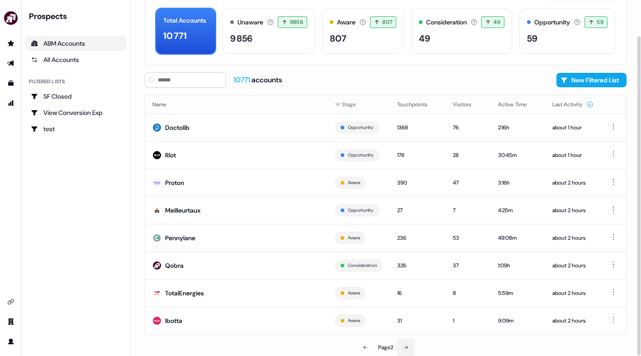
click at [409, 350] on button at bounding box center [406, 348] width 18 height 18
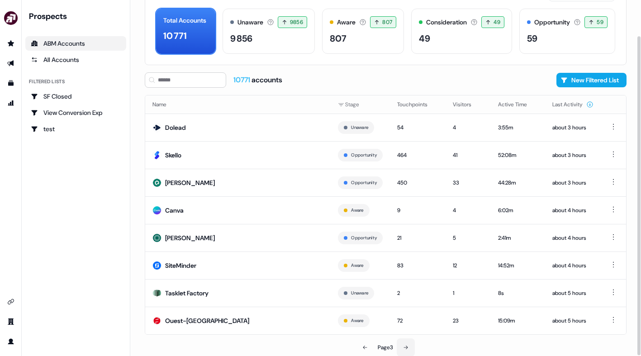
click at [406, 347] on icon at bounding box center [405, 347] width 5 height 5
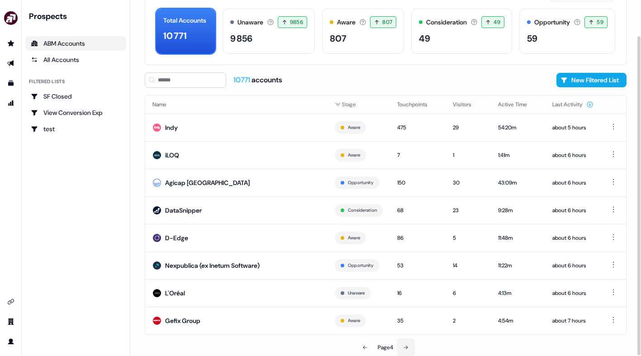
click at [406, 347] on icon at bounding box center [405, 347] width 5 height 5
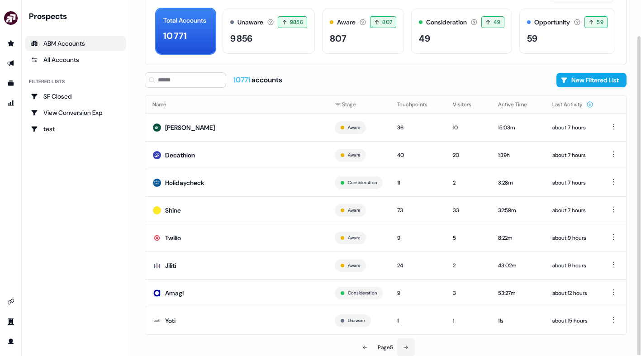
click at [406, 347] on icon at bounding box center [405, 347] width 5 height 5
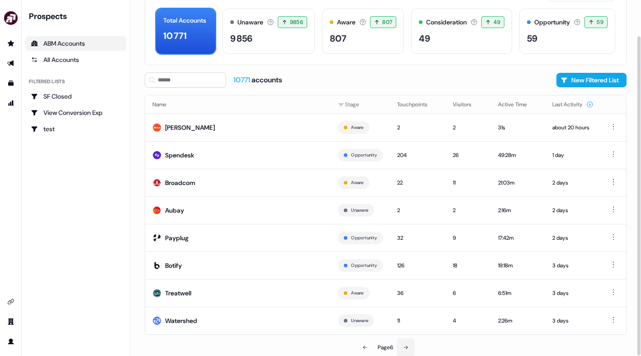
click at [406, 347] on icon at bounding box center [405, 347] width 5 height 5
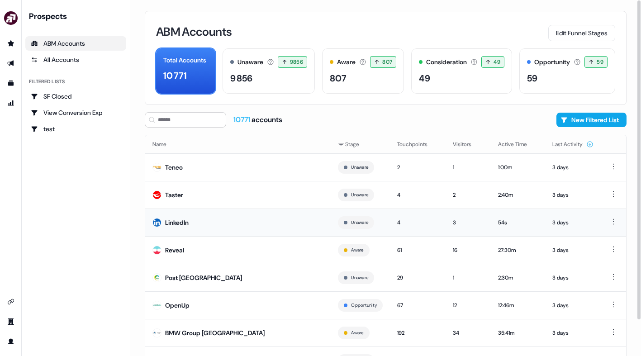
scroll to position [40, 0]
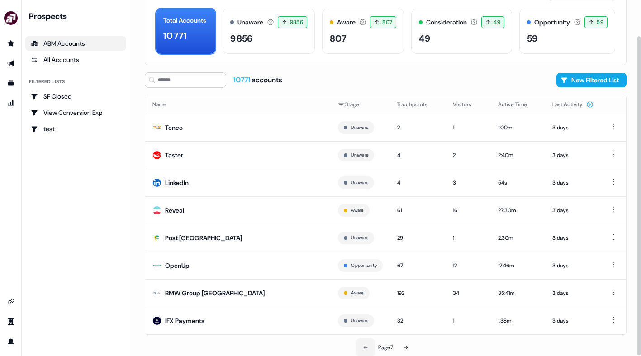
click at [359, 343] on button at bounding box center [366, 348] width 18 height 18
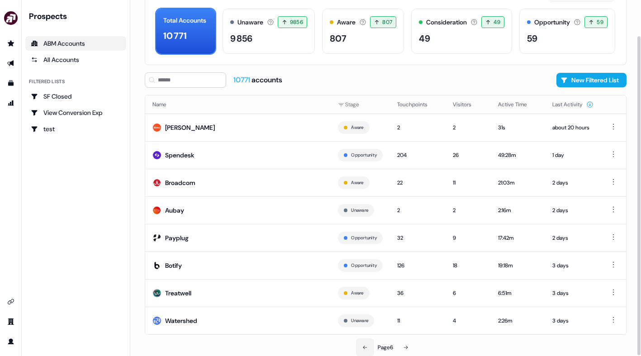
click at [359, 343] on button at bounding box center [365, 348] width 18 height 18
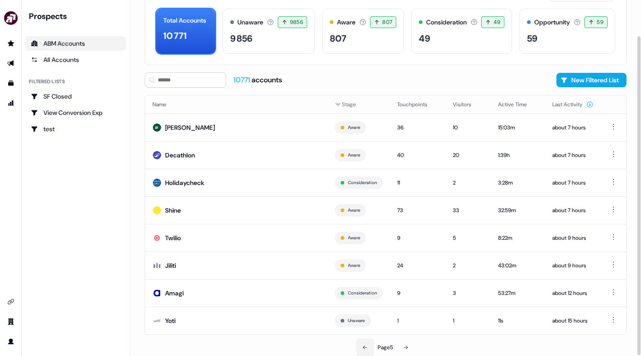
click at [360, 344] on button at bounding box center [365, 348] width 18 height 18
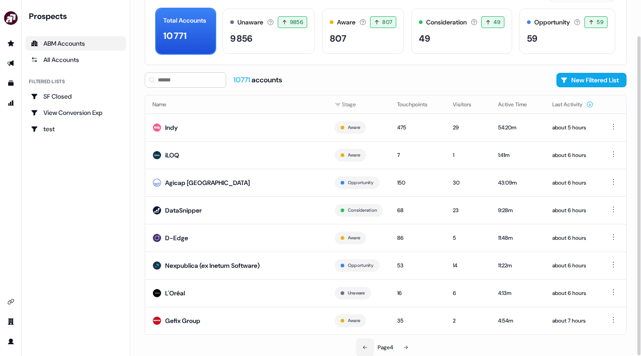
click at [360, 344] on button at bounding box center [365, 348] width 18 height 18
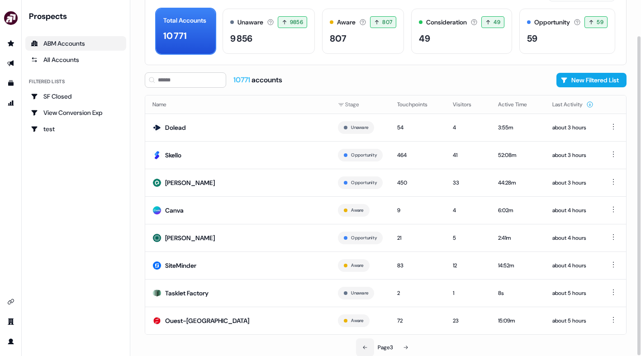
click at [360, 344] on button at bounding box center [365, 348] width 18 height 18
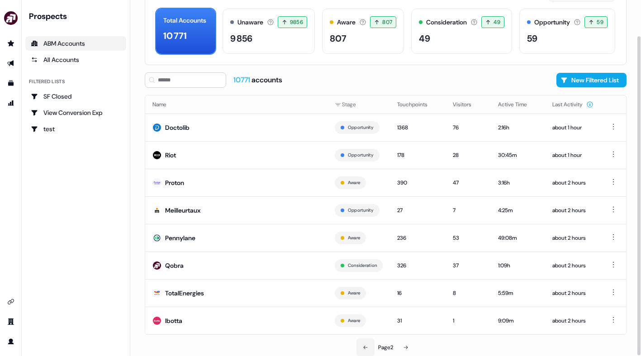
click at [363, 348] on icon at bounding box center [365, 347] width 5 height 5
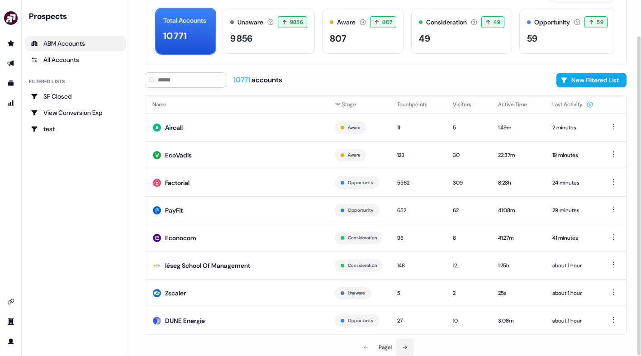
click at [401, 348] on button at bounding box center [405, 348] width 18 height 18
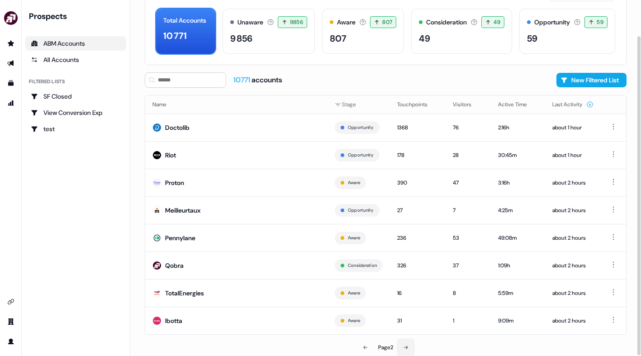
click at [403, 348] on button at bounding box center [406, 348] width 18 height 18
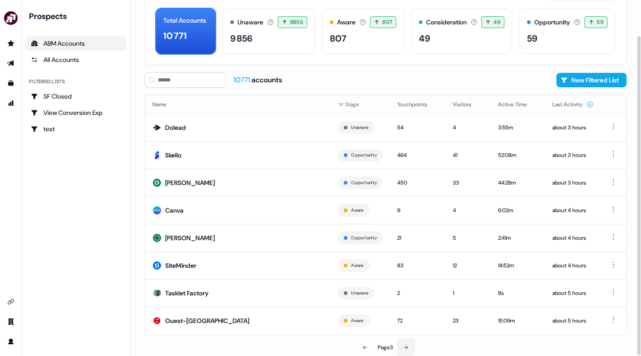
click at [403, 348] on button at bounding box center [406, 348] width 18 height 18
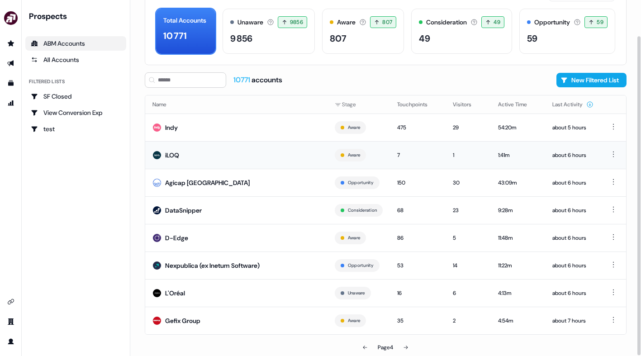
click at [254, 155] on td "iLOQ" at bounding box center [236, 155] width 182 height 28
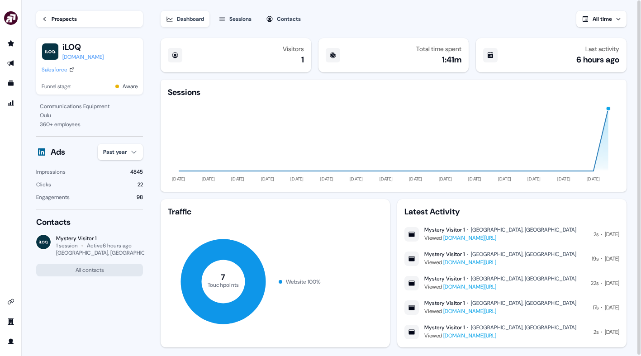
click at [41, 19] on link "Prospects" at bounding box center [89, 19] width 107 height 16
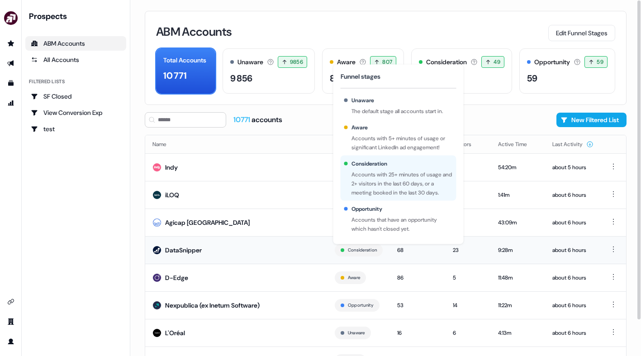
scroll to position [40, 0]
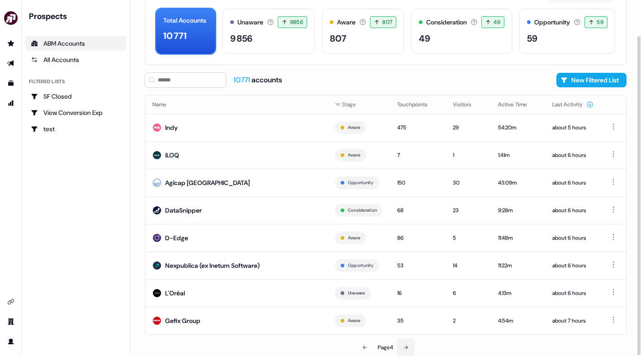
click at [406, 348] on icon at bounding box center [405, 347] width 5 height 5
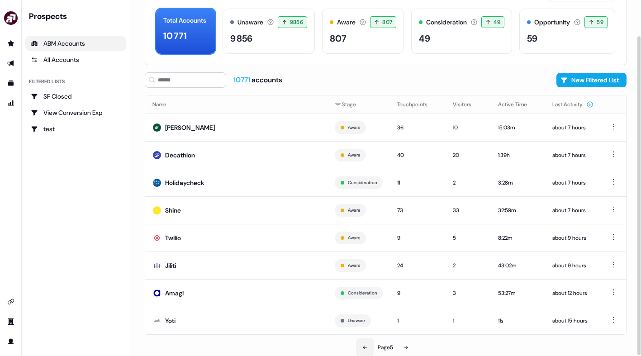
click at [370, 347] on button at bounding box center [365, 348] width 18 height 18
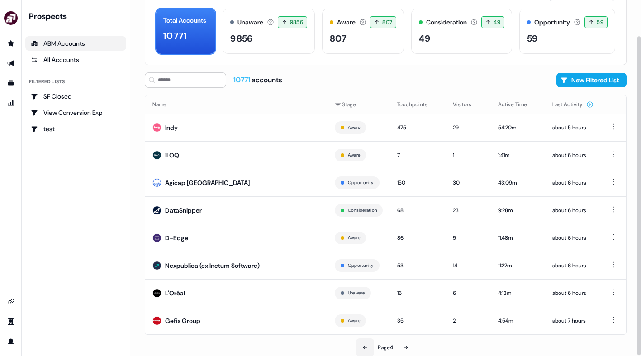
click at [368, 347] on button at bounding box center [365, 348] width 18 height 18
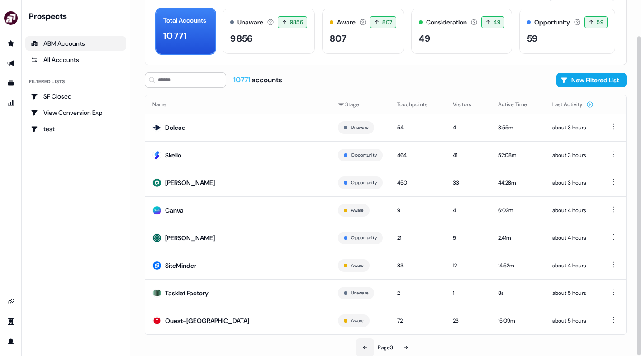
click at [368, 347] on button at bounding box center [365, 348] width 18 height 18
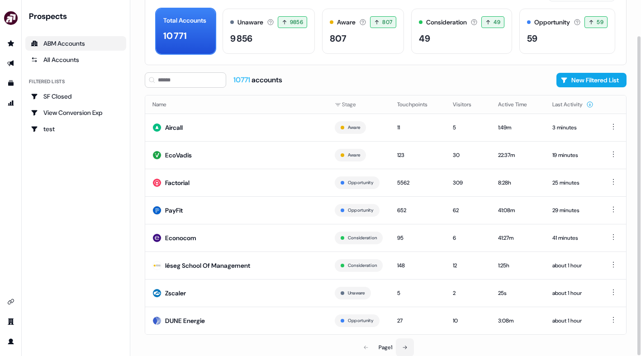
click at [413, 348] on button at bounding box center [405, 348] width 18 height 18
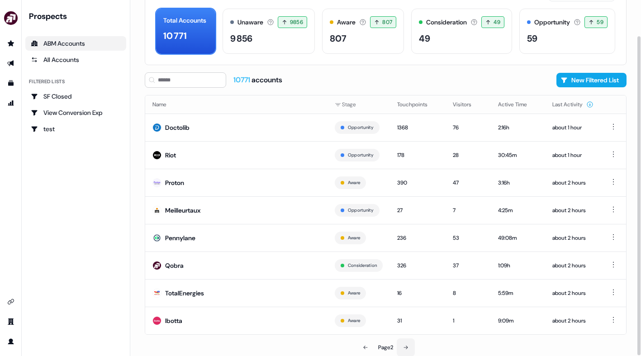
click at [413, 348] on button at bounding box center [406, 348] width 18 height 18
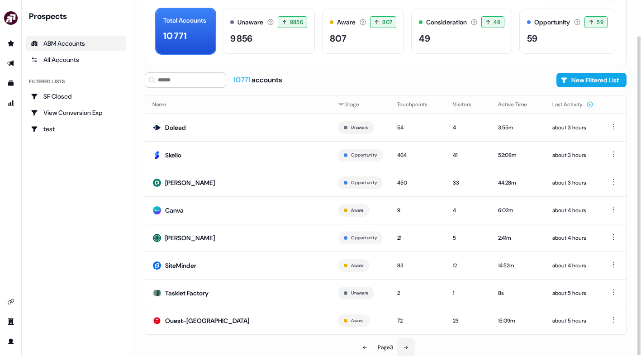
click at [413, 348] on button at bounding box center [406, 348] width 18 height 18
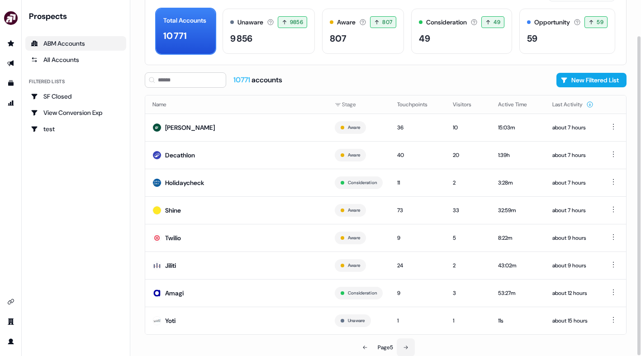
click at [413, 348] on button at bounding box center [406, 348] width 18 height 18
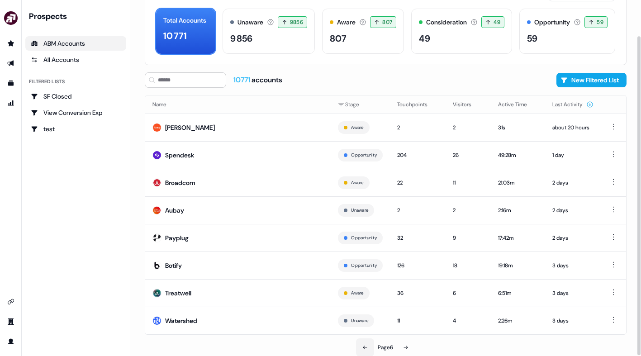
click at [365, 348] on icon at bounding box center [365, 347] width 5 height 5
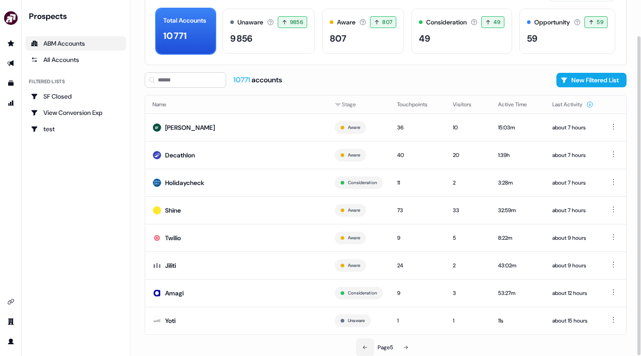
click at [365, 348] on icon at bounding box center [365, 347] width 5 height 5
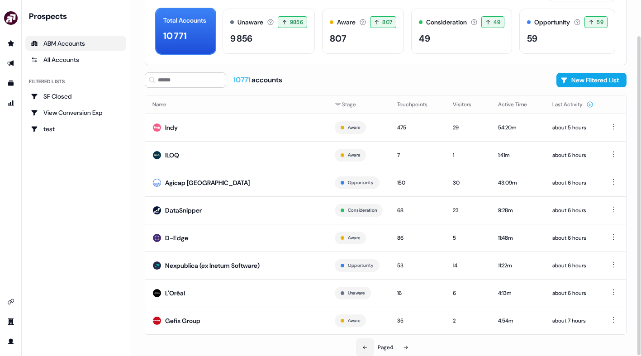
click at [365, 348] on icon at bounding box center [365, 347] width 5 height 5
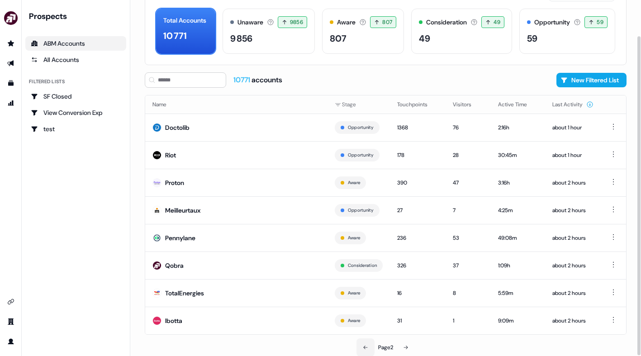
click at [365, 348] on icon at bounding box center [365, 347] width 5 height 5
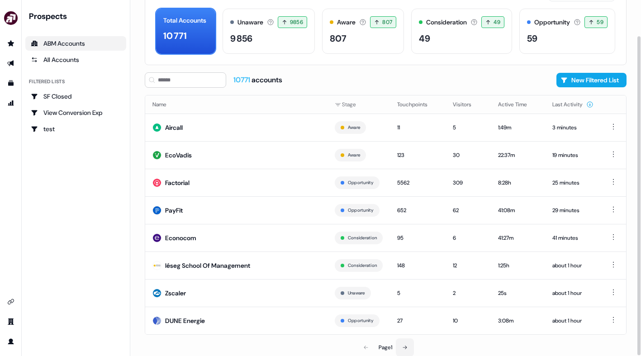
click at [411, 348] on button at bounding box center [405, 348] width 18 height 18
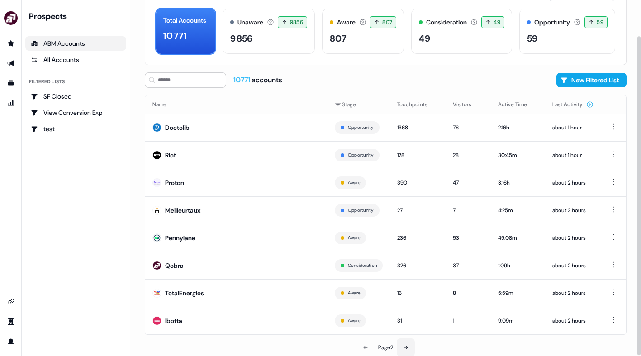
click at [411, 348] on button at bounding box center [406, 348] width 18 height 18
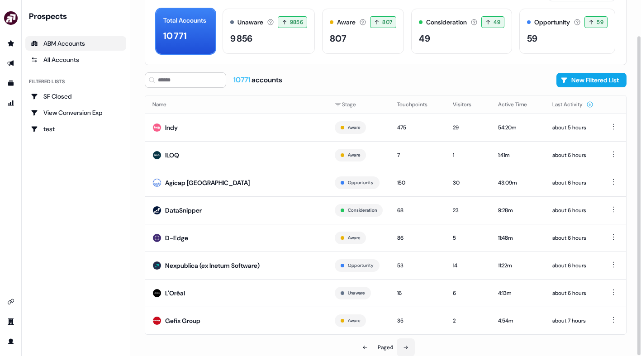
click at [411, 348] on button at bounding box center [406, 348] width 18 height 18
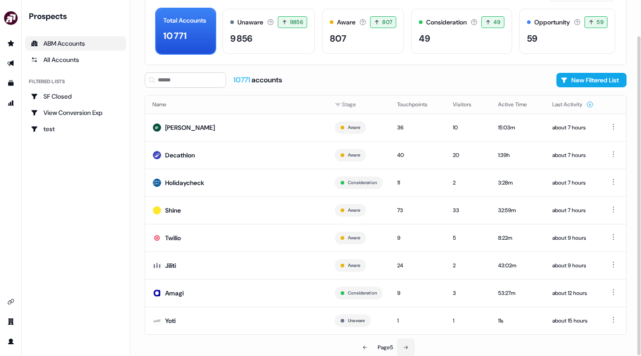
click at [411, 348] on button at bounding box center [406, 348] width 18 height 18
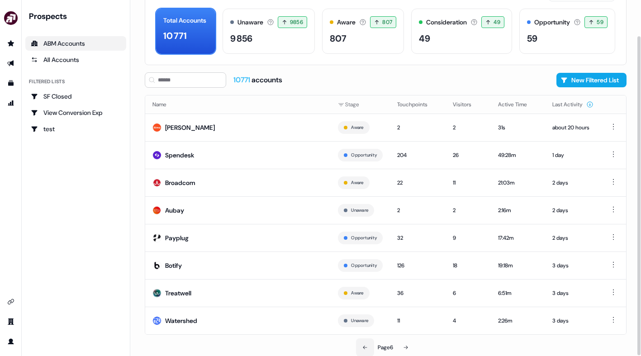
click at [364, 350] on button at bounding box center [365, 348] width 18 height 18
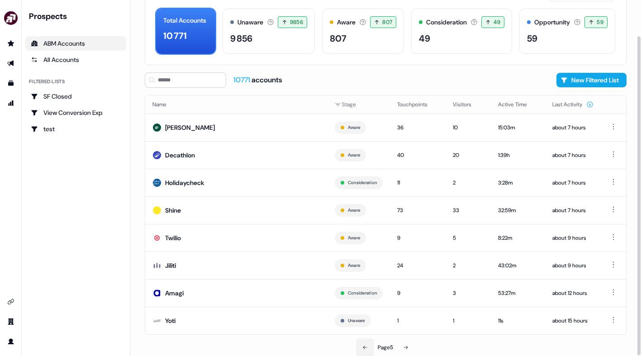
click at [364, 350] on button at bounding box center [365, 348] width 18 height 18
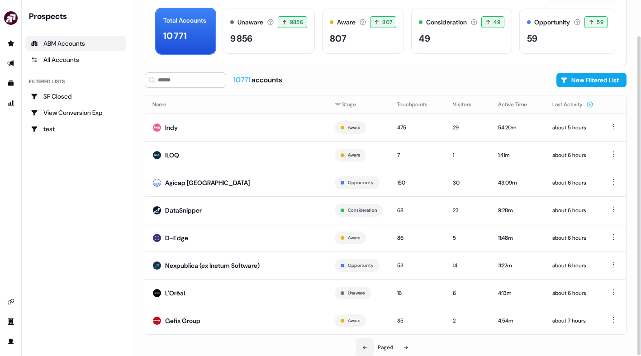
click at [363, 348] on icon at bounding box center [365, 347] width 5 height 5
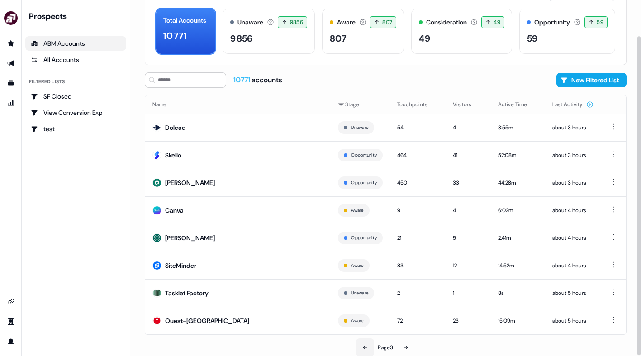
click at [363, 348] on icon at bounding box center [365, 347] width 5 height 5
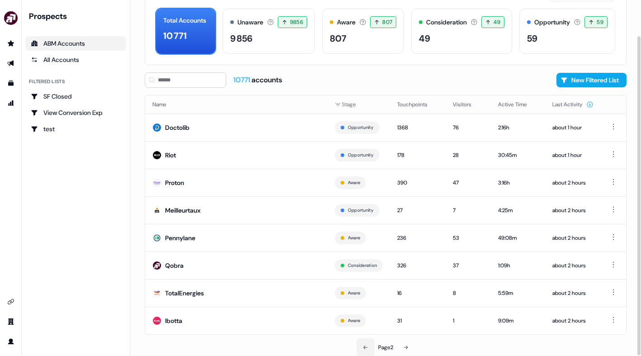
click at [362, 348] on button at bounding box center [366, 348] width 18 height 18
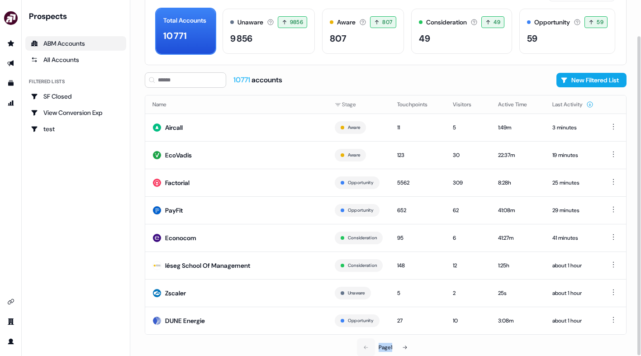
click at [362, 348] on div "Page 1" at bounding box center [386, 348] width 156 height 18
click at [404, 349] on icon at bounding box center [404, 347] width 5 height 5
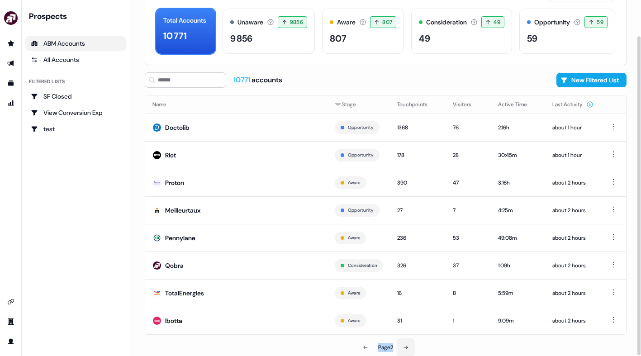
click at [404, 349] on icon at bounding box center [405, 347] width 5 height 5
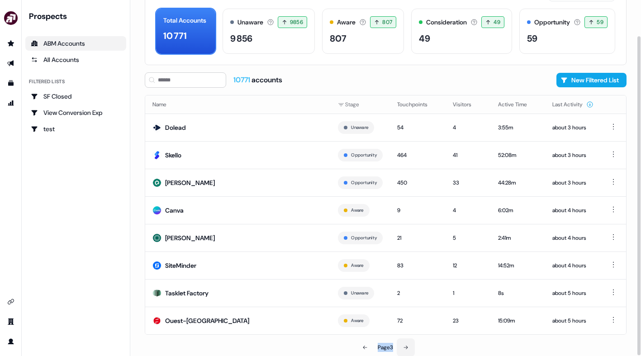
click at [404, 349] on button at bounding box center [406, 348] width 18 height 18
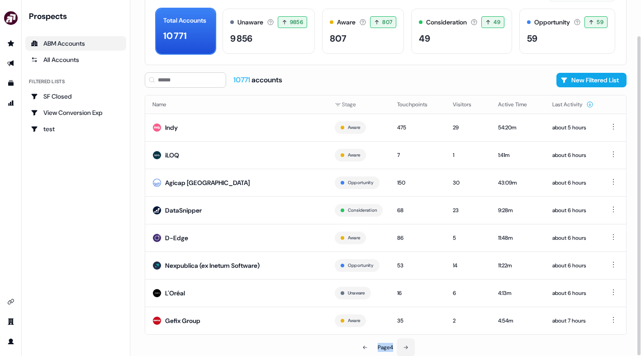
click at [404, 349] on button at bounding box center [406, 348] width 18 height 18
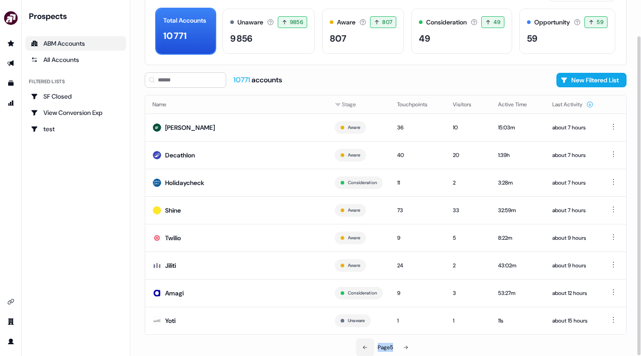
click at [363, 348] on icon at bounding box center [365, 347] width 5 height 5
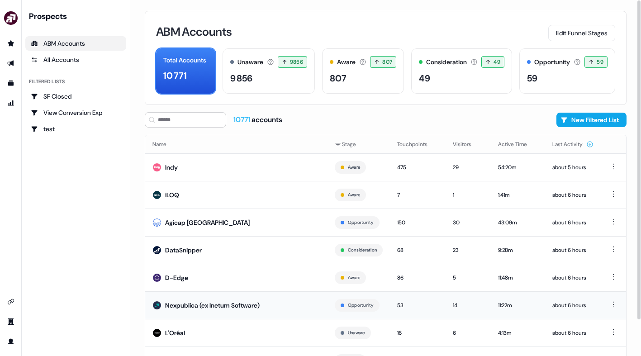
scroll to position [40, 0]
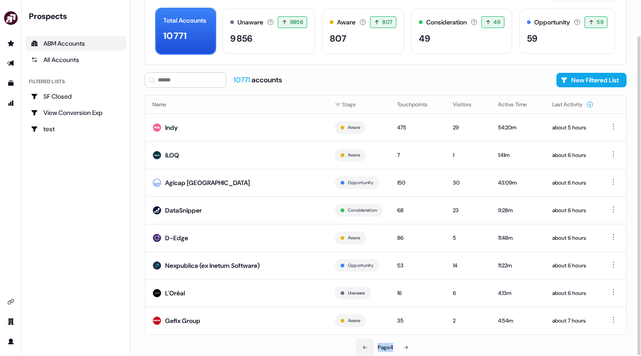
click at [365, 353] on button at bounding box center [365, 348] width 18 height 18
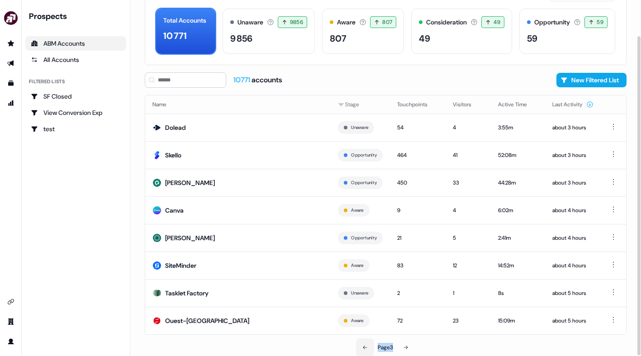
click at [365, 353] on button at bounding box center [365, 348] width 18 height 18
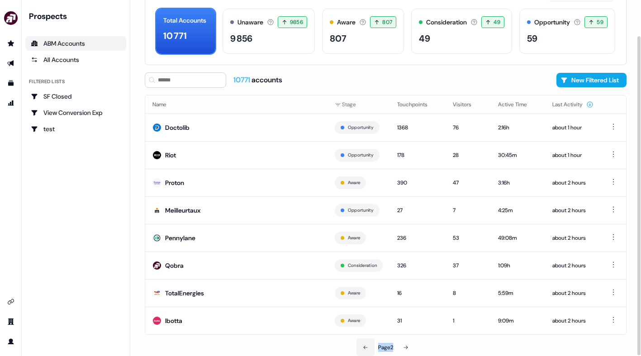
click at [365, 352] on button at bounding box center [366, 348] width 18 height 18
